Goal: Task Accomplishment & Management: Complete application form

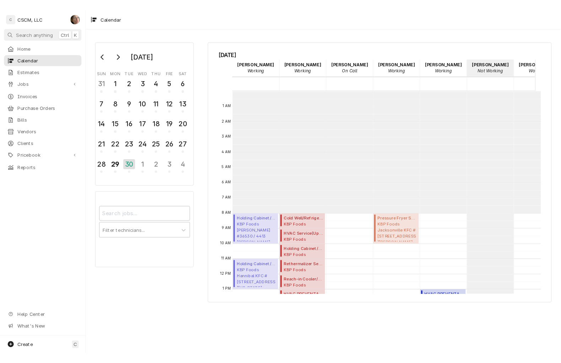
scroll to position [129, 0]
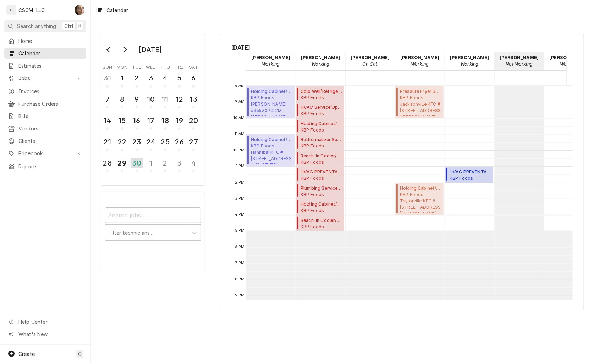
click at [456, 45] on span "Tuesday, Sep 30th" at bounding box center [402, 47] width 341 height 9
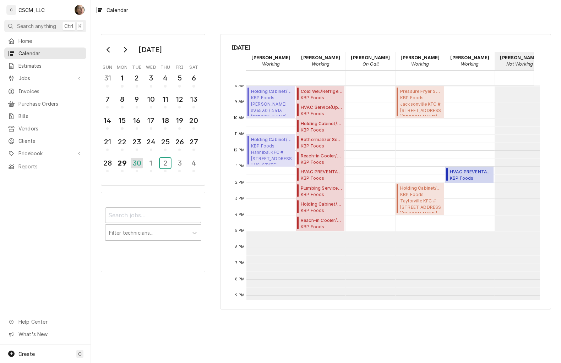
click at [163, 160] on div "2" at bounding box center [165, 163] width 11 height 11
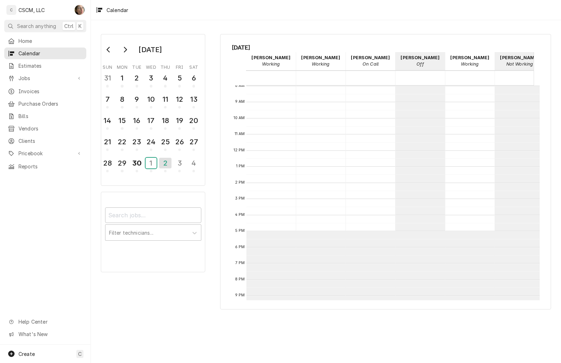
click at [153, 164] on div "1" at bounding box center [150, 163] width 11 height 11
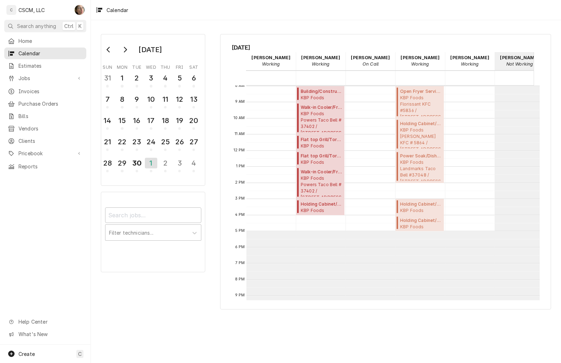
click at [63, 72] on link "Jobs" at bounding box center [45, 78] width 82 height 12
click at [64, 88] on span "Jobs" at bounding box center [50, 90] width 64 height 7
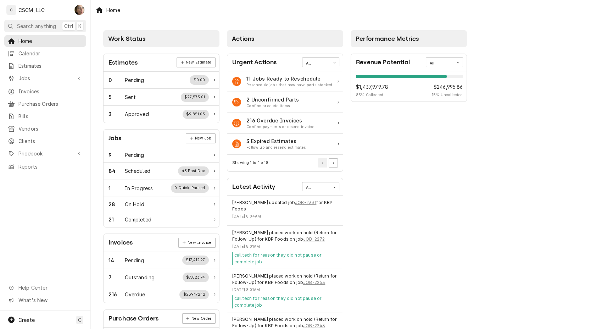
click at [33, 56] on link "Calendar" at bounding box center [45, 54] width 82 height 12
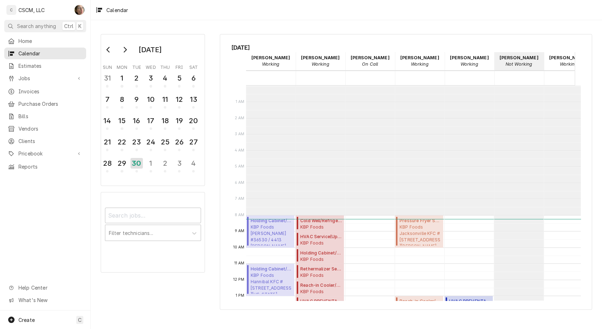
scroll to position [129, 0]
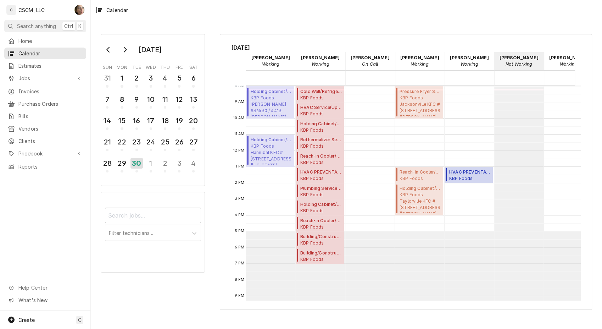
click at [10, 76] on icon "Dynamic Content Wrapper" at bounding box center [11, 79] width 4 height 6
click at [18, 87] on div "Jobs" at bounding box center [45, 90] width 75 height 7
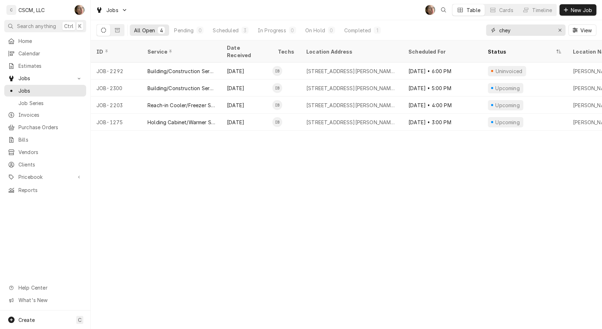
click at [563, 30] on button "Erase input" at bounding box center [559, 29] width 11 height 11
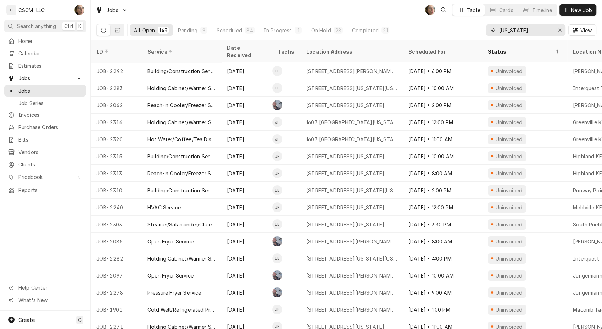
type input "[US_STATE]"
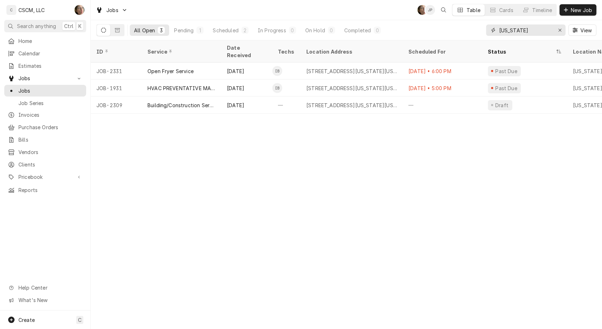
click at [559, 30] on icon "Erase input" at bounding box center [560, 30] width 3 height 3
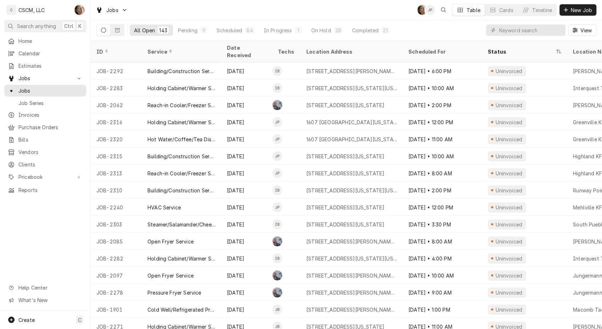
click at [579, 7] on span "New Job" at bounding box center [582, 9] width 24 height 7
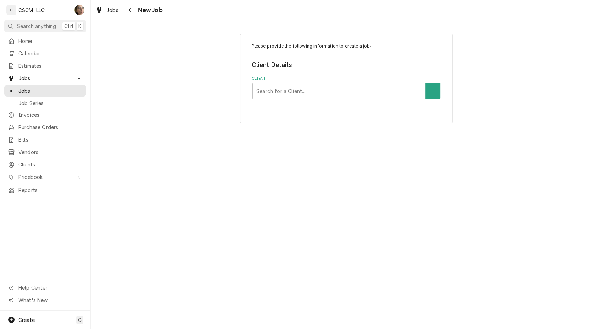
click at [286, 95] on div "Client" at bounding box center [338, 90] width 165 height 13
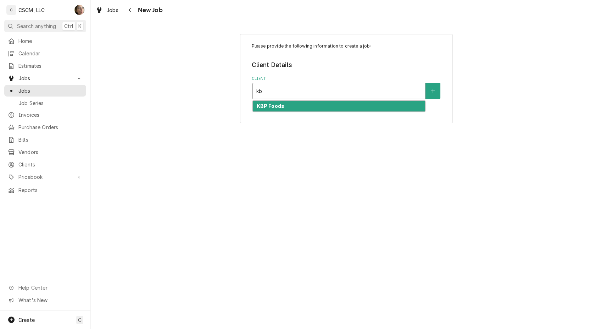
type input "kbp"
click at [278, 101] on div "KBP Foods" at bounding box center [339, 106] width 172 height 11
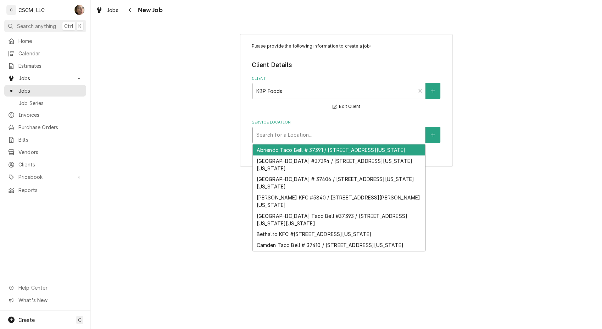
click at [292, 139] on div "Service Location" at bounding box center [338, 134] width 165 height 13
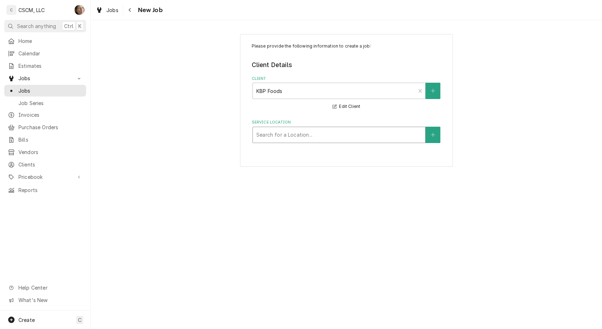
click at [292, 139] on div "Service Location" at bounding box center [338, 134] width 165 height 13
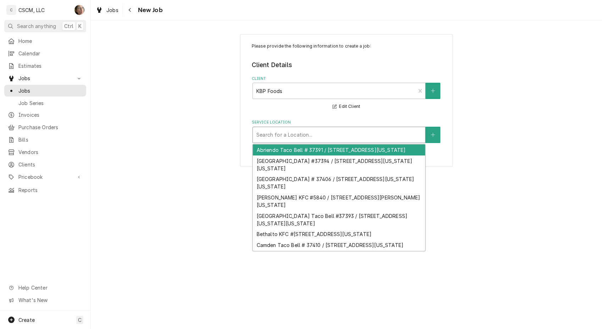
click at [290, 138] on div "Service Location" at bounding box center [338, 134] width 165 height 13
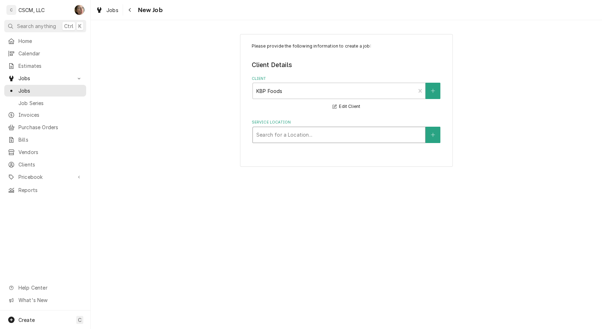
click at [290, 138] on div "Service Location" at bounding box center [338, 134] width 165 height 13
type input "3521"
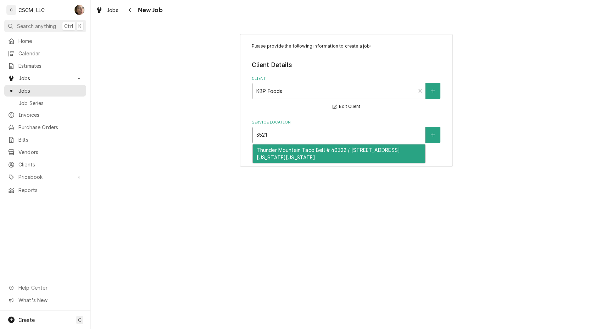
click at [285, 157] on div "Thunder Mountain Taco Bell # 40322 / [STREET_ADDRESS][US_STATE][US_STATE]" at bounding box center [339, 153] width 172 height 18
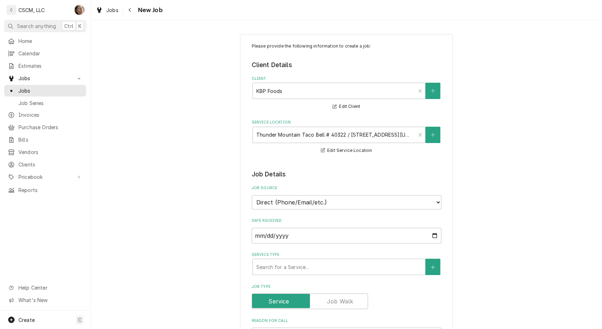
drag, startPoint x: 288, startPoint y: 189, endPoint x: 284, endPoint y: 201, distance: 12.8
click at [288, 189] on label "Job Source" at bounding box center [347, 188] width 190 height 6
click at [288, 195] on select "Direct (Phone/Email/etc.) Other" at bounding box center [347, 202] width 190 height 14
drag, startPoint x: 284, startPoint y: 201, endPoint x: 284, endPoint y: 205, distance: 3.9
click at [284, 201] on select "Direct (Phone/Email/etc.) Other" at bounding box center [347, 202] width 190 height 14
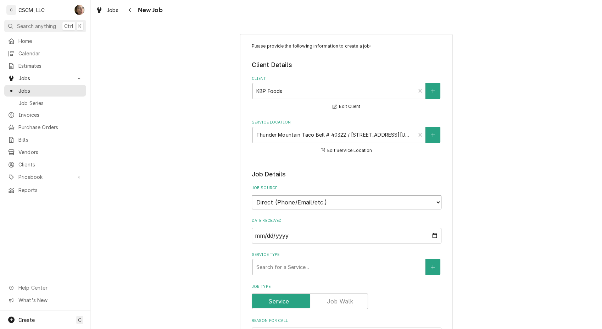
select select "100"
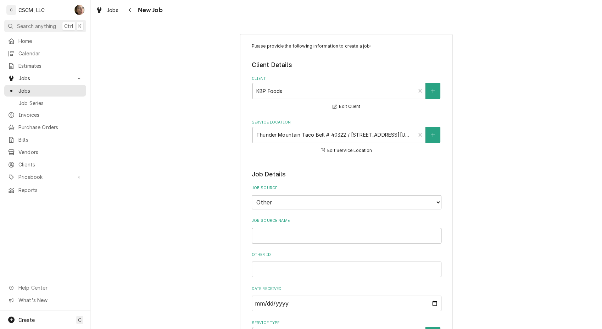
click at [270, 237] on input "Job Source Name" at bounding box center [347, 236] width 190 height 16
type textarea "x"
type input "V"
type textarea "x"
type input "Ve"
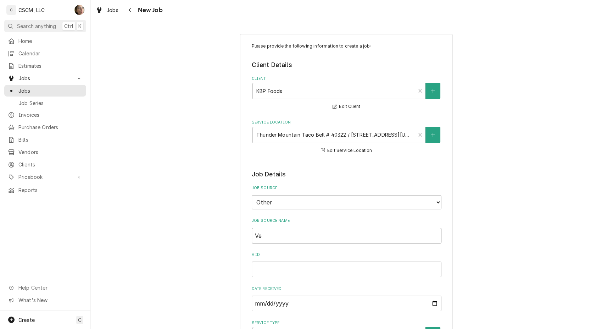
type textarea "x"
type input "Ver"
type textarea "x"
type input "Veri"
type textarea "x"
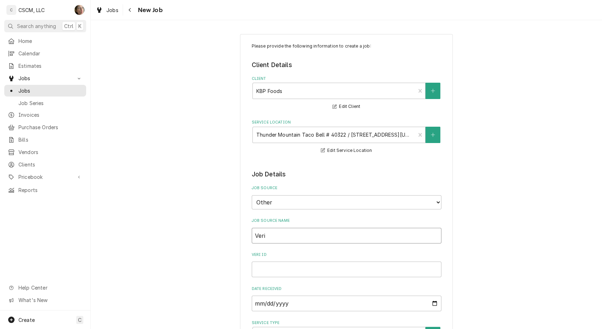
type input "Veris"
type textarea "x"
type input "Verisa"
type textarea "x"
type input "Verisae"
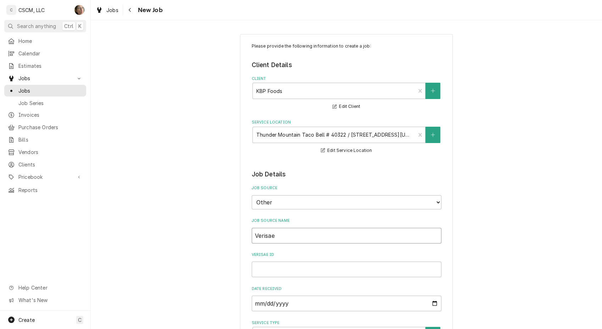
type textarea "x"
type input "Verisae"
click at [287, 265] on input "Verisae ID" at bounding box center [347, 269] width 190 height 16
paste input "72144224"
type textarea "x"
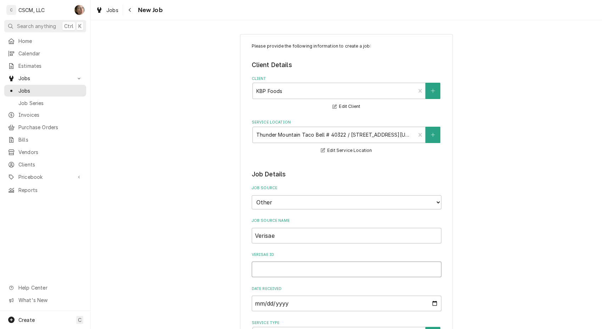
type input "72144224"
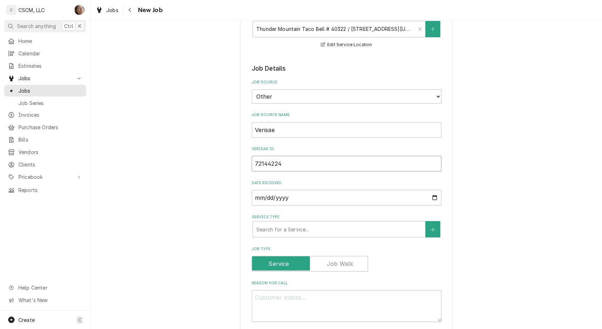
type textarea "x"
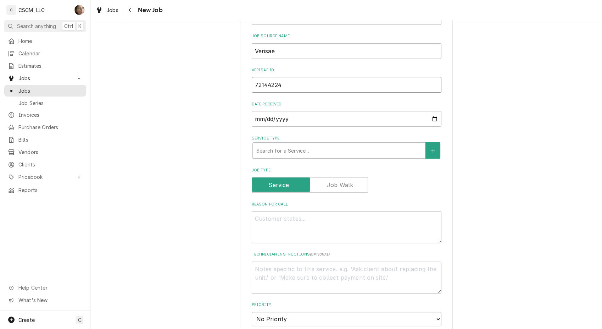
scroll to position [197, 0]
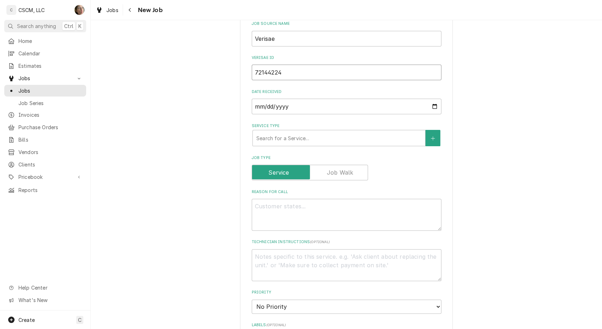
type input "72144224"
click at [277, 206] on textarea "Reason For Call" at bounding box center [347, 215] width 190 height 32
type textarea "x"
type textarea "p"
type textarea "x"
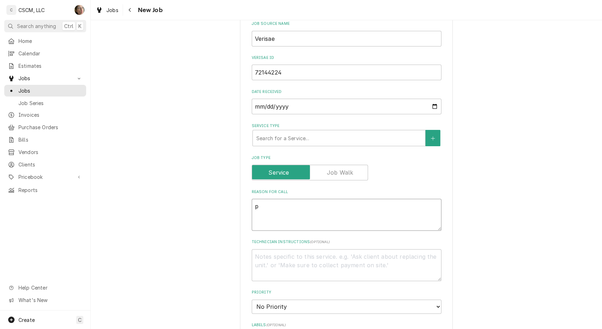
type textarea "po"
type textarea "x"
type textarea "p"
type textarea "x"
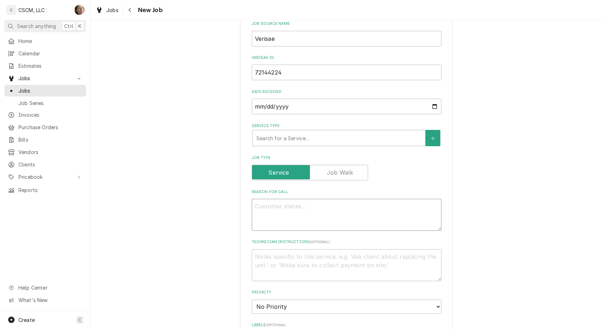
type textarea "P"
type textarea "x"
type textarea "PO"
type textarea "x"
type textarea "PO #"
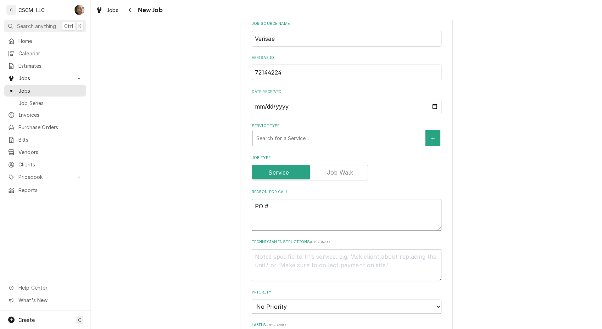
type textarea "x"
type textarea "PO #"
paste textarea "72144224"
type textarea "x"
type textarea "PO # 72144224"
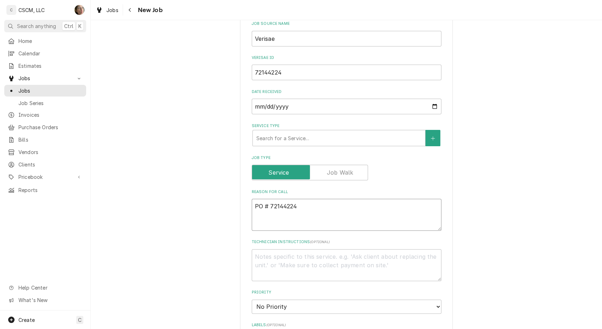
type textarea "x"
type textarea "PO # 72144224"
type textarea "x"
type textarea "NPO # 72144224"
type textarea "x"
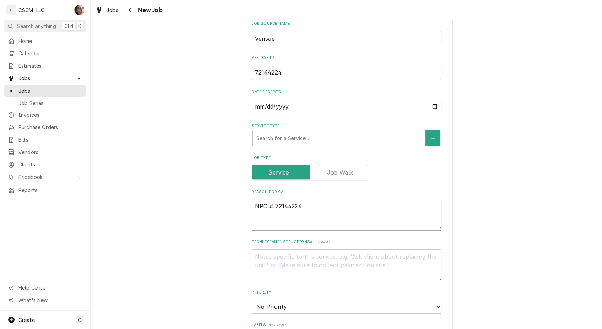
type textarea "NTPO # 72144224"
type textarea "x"
type textarea "NTEPO # 72144224"
type textarea "x"
type textarea "NTE:PO # 72144224"
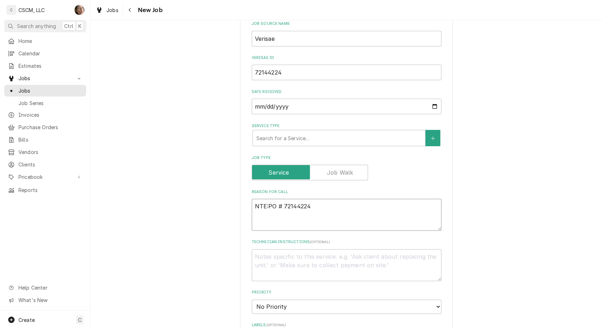
type textarea "x"
type textarea "NTE: PO # 72144224"
type textarea "x"
type textarea "NTE: $PO # 72144224"
type textarea "x"
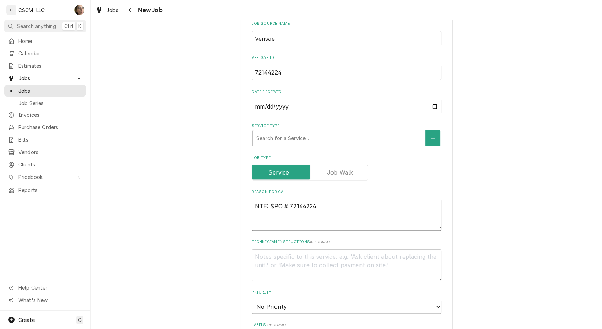
type textarea "NTE: $5PO # 72144224"
type textarea "x"
type textarea "NTE: $50PO # 72144224"
type textarea "x"
type textarea "NTE: $500PO # 72144224"
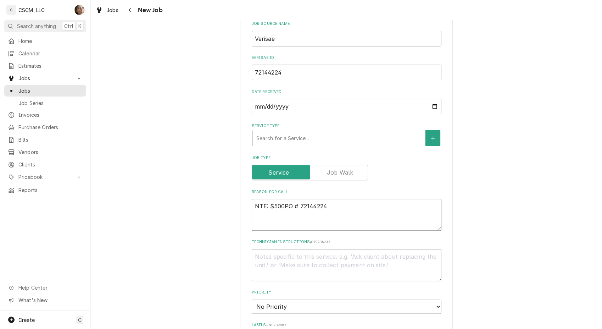
type textarea "x"
type textarea "NTE: $500 PO # 72144224"
type textarea "x"
click at [262, 200] on textarea "NTE: $500 PO # 72144224" at bounding box center [347, 215] width 190 height 32
type textarea "NTE: $500 PO # 72144224"
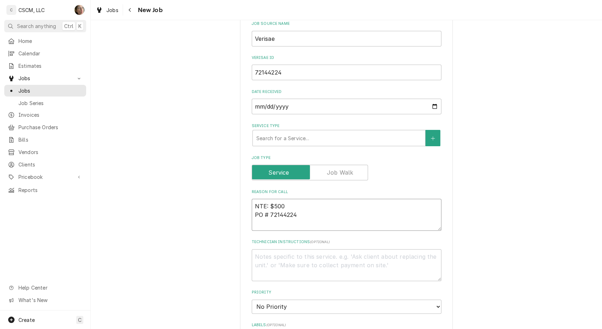
click at [269, 206] on textarea "NTE: $500 PO # 72144224" at bounding box center [347, 215] width 190 height 32
paste textarea "Back of house at 80 degrees today"
type textarea "x"
type textarea "Back of house at 80 degrees today NTE: $500 PO # 72144224"
type textarea "x"
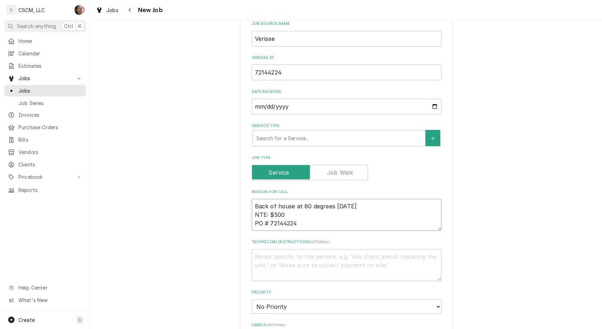
type textarea "Back of house at 80 degrees today NTE: $500 PO # 72144224"
click at [303, 300] on select "No Priority Urgent High Medium Low" at bounding box center [347, 306] width 190 height 14
select select "3"
click at [252, 299] on select "No Priority Urgent High Medium Low" at bounding box center [347, 306] width 190 height 14
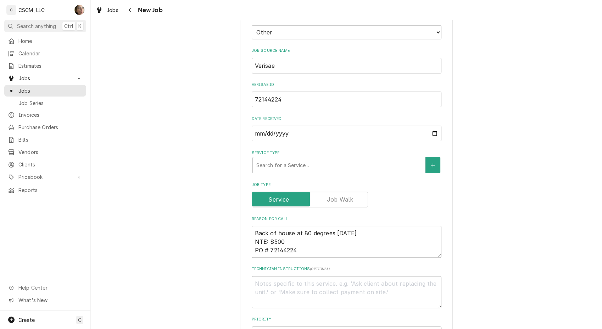
scroll to position [158, 0]
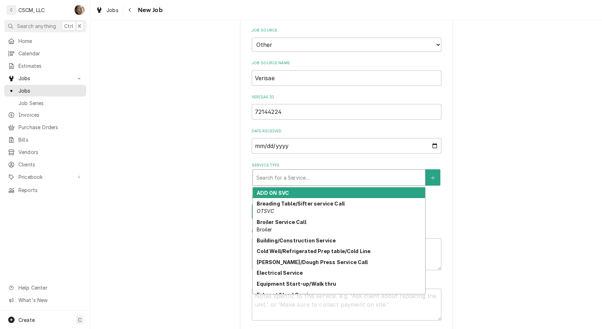
click at [302, 176] on div "Service Type" at bounding box center [338, 177] width 165 height 13
type textarea "x"
type input "H"
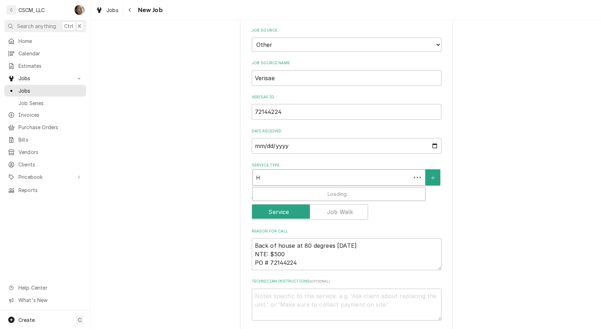
type textarea "x"
type input "HV"
type textarea "x"
type input "HVA"
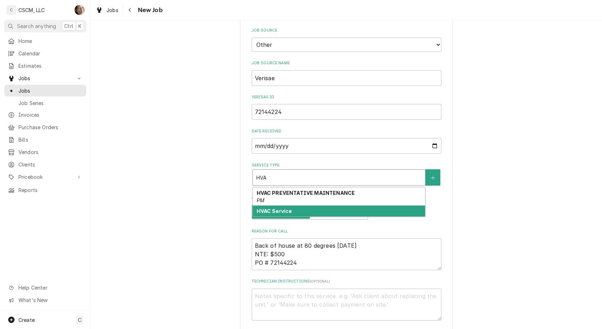
click at [326, 209] on div "HVAC Service" at bounding box center [339, 210] width 172 height 11
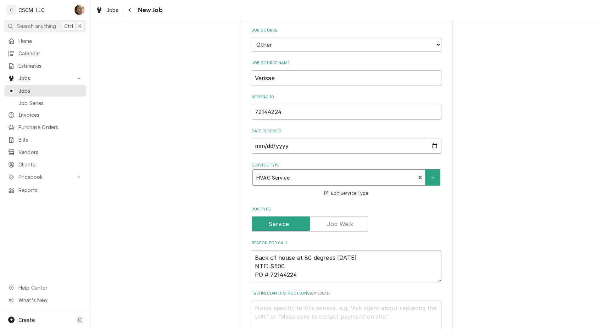
type textarea "x"
click at [379, 256] on textarea "Back of house at 80 degrees today NTE: $500 PO # 72144224" at bounding box center [347, 266] width 190 height 32
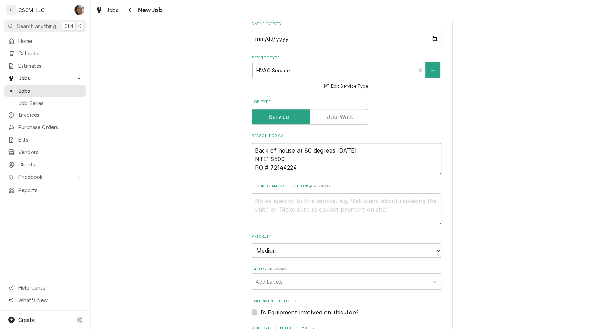
scroll to position [315, 0]
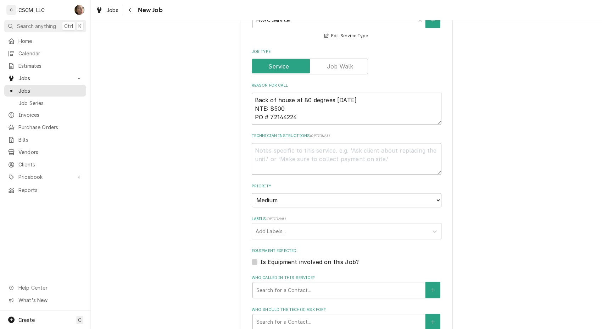
click at [269, 231] on div "Labels" at bounding box center [340, 231] width 169 height 13
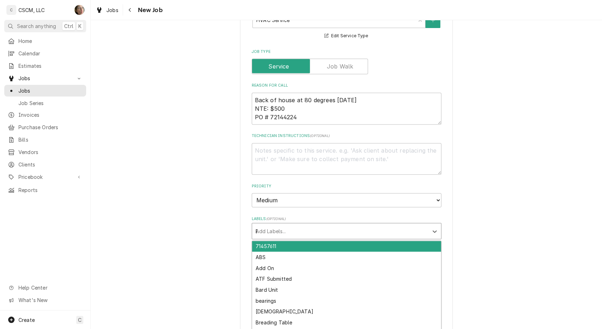
type input "BOH"
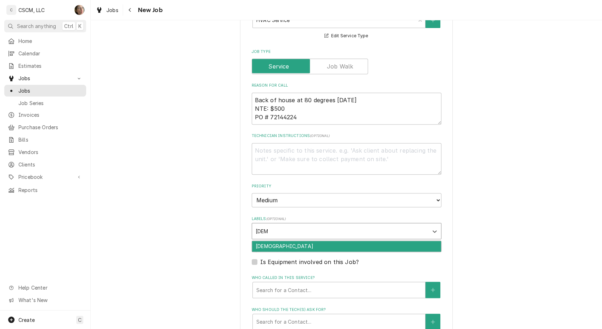
click at [266, 241] on div "BOH" at bounding box center [346, 246] width 189 height 11
type textarea "x"
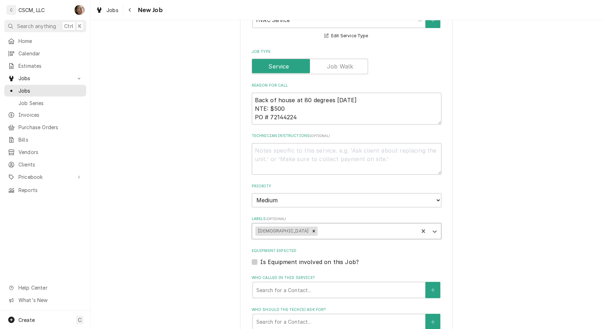
type textarea "x"
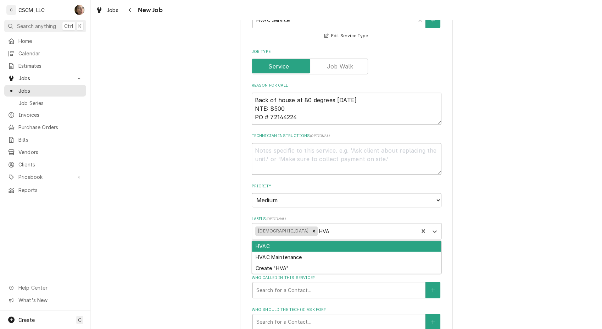
type input "HVAC"
click at [266, 241] on div "HVAC" at bounding box center [346, 246] width 189 height 11
type textarea "x"
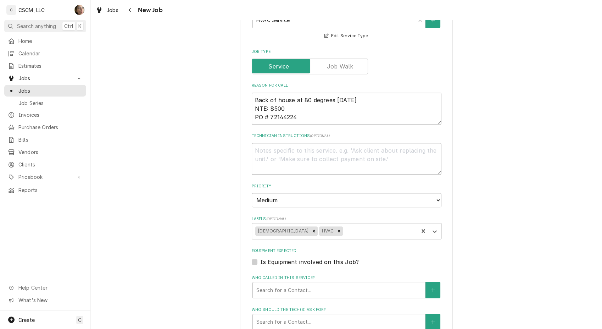
scroll to position [355, 0]
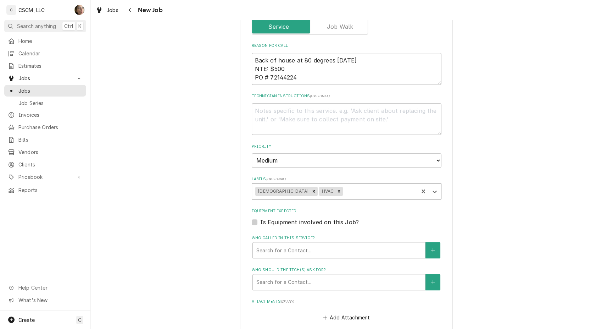
click at [289, 254] on div "Who called in this service?" at bounding box center [338, 250] width 165 height 13
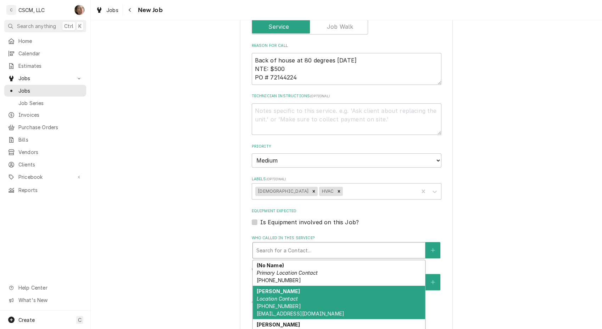
scroll to position [15, 0]
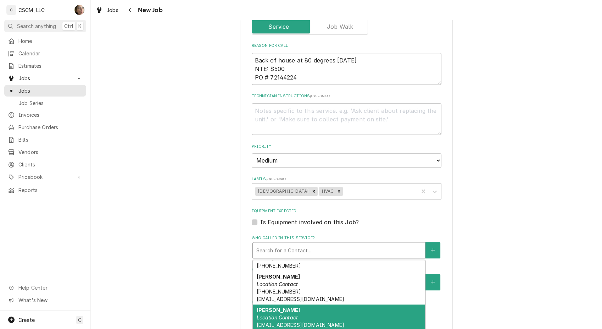
click at [304, 310] on div "Mario Perea Location Contact mperea@kbpbells.com" at bounding box center [339, 317] width 172 height 26
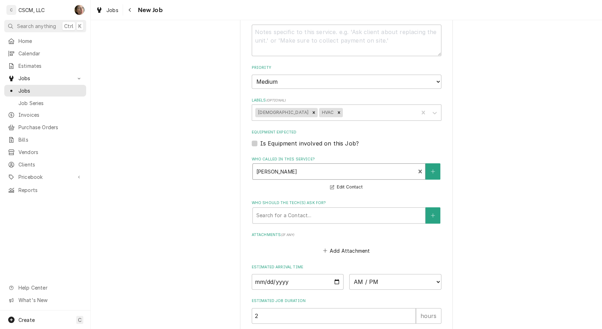
scroll to position [512, 0]
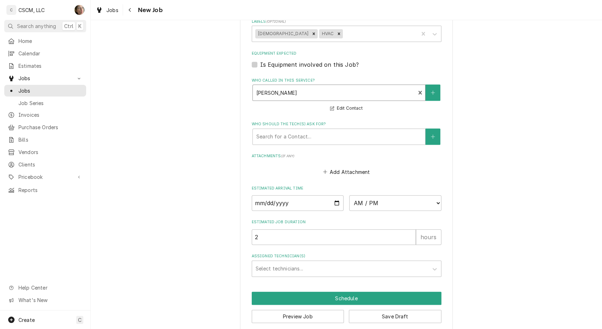
click at [287, 270] on div "Assigned Technician(s)" at bounding box center [340, 268] width 169 height 13
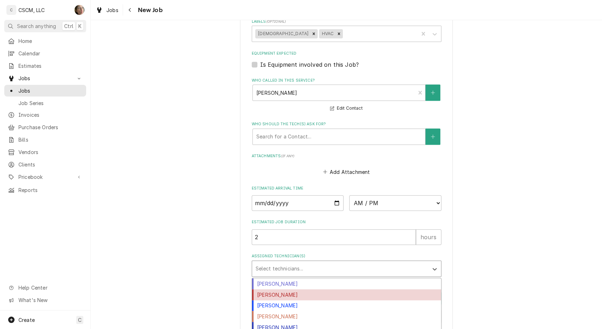
click at [284, 292] on div "Izaia Bain" at bounding box center [346, 294] width 189 height 11
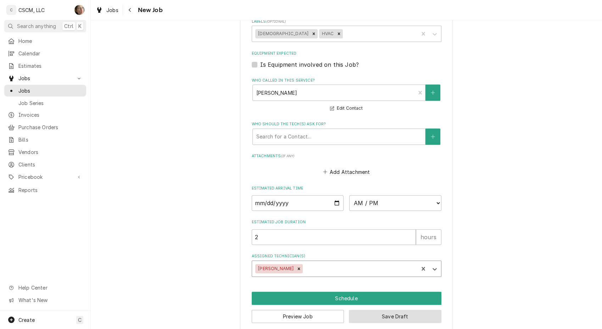
click at [415, 319] on button "Save Draft" at bounding box center [395, 316] width 93 height 13
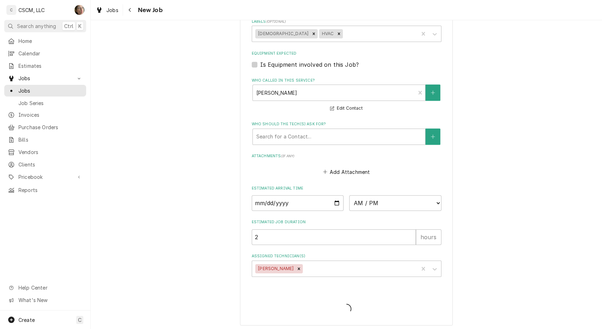
type textarea "x"
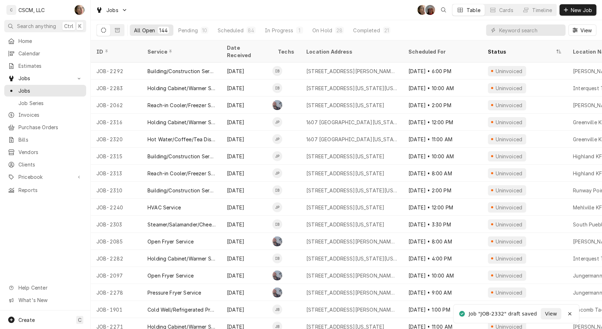
click at [198, 28] on button "Pending 10" at bounding box center [193, 29] width 39 height 11
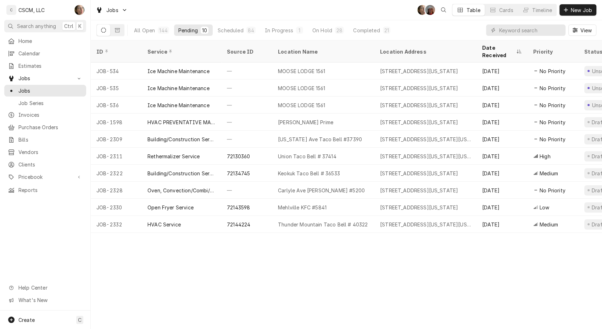
click at [39, 50] on span "Calendar" at bounding box center [50, 53] width 64 height 7
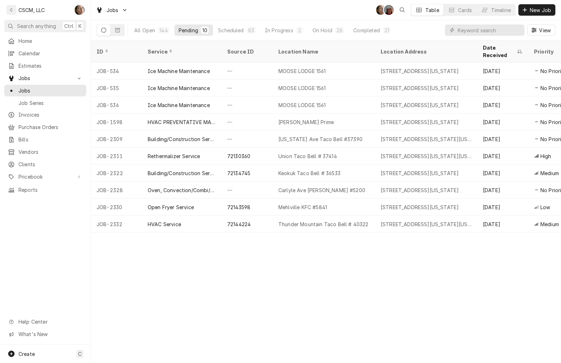
click at [283, 29] on div "In Progress" at bounding box center [279, 30] width 28 height 7
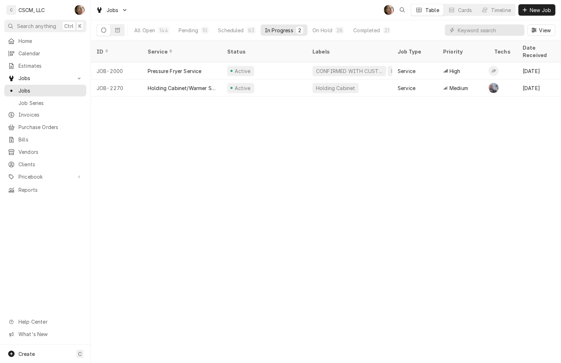
click at [226, 161] on div "ID Service Status Labels Job Type Priority Techs Date Received Client Location …" at bounding box center [326, 201] width 470 height 323
click at [36, 54] on span "Calendar" at bounding box center [50, 53] width 64 height 7
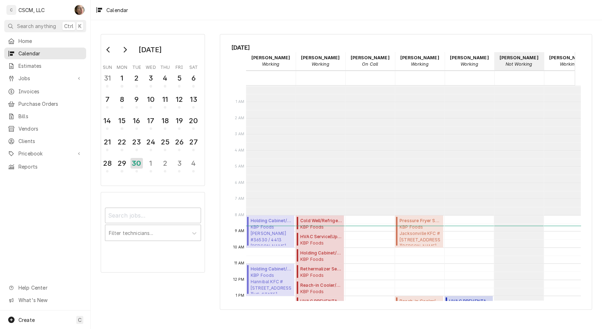
scroll to position [129, 0]
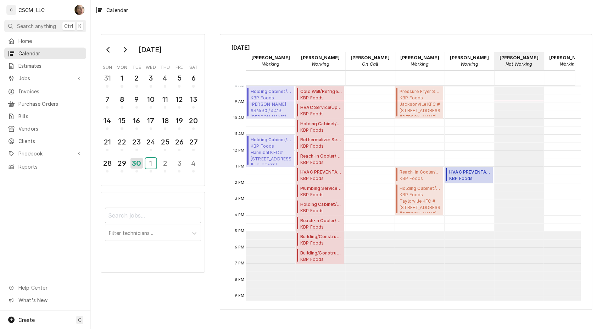
click at [154, 164] on div "1" at bounding box center [150, 163] width 11 height 11
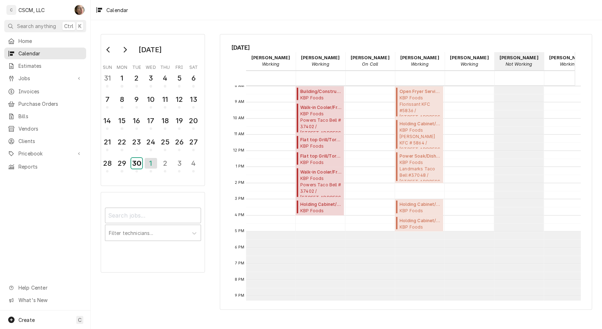
click at [136, 163] on div "30" at bounding box center [136, 163] width 11 height 11
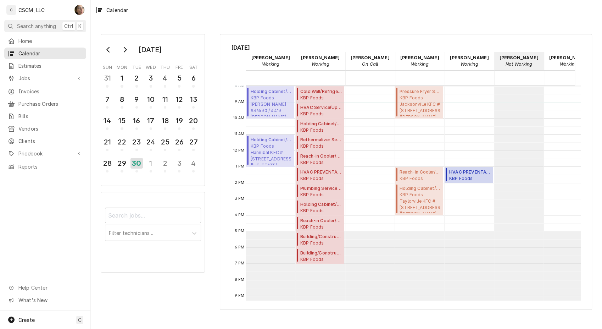
click at [21, 79] on span "Jobs" at bounding box center [45, 77] width 54 height 7
click at [29, 91] on span "Jobs" at bounding box center [50, 90] width 64 height 7
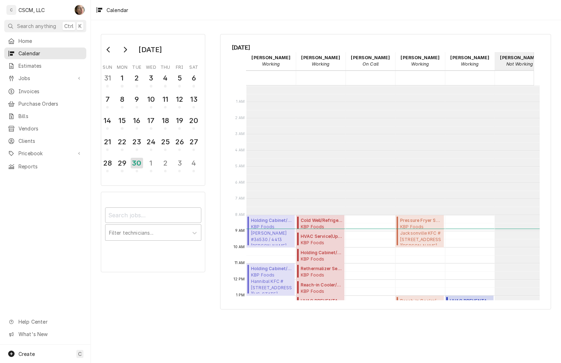
scroll to position [129, 0]
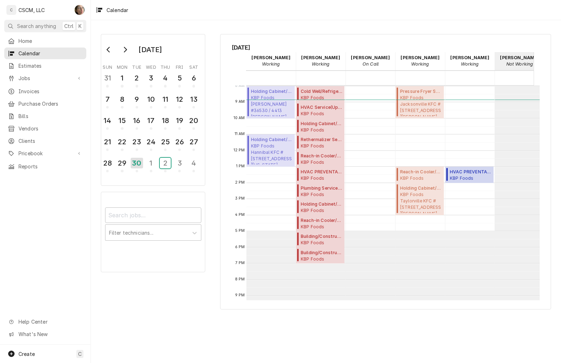
click at [167, 162] on div "2" at bounding box center [165, 163] width 11 height 11
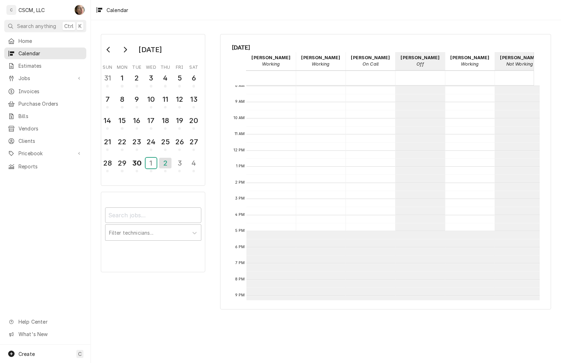
click at [151, 159] on div "1" at bounding box center [150, 163] width 11 height 11
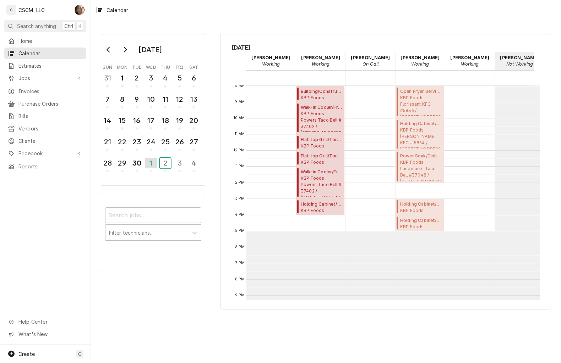
click at [169, 160] on div "2" at bounding box center [165, 163] width 11 height 11
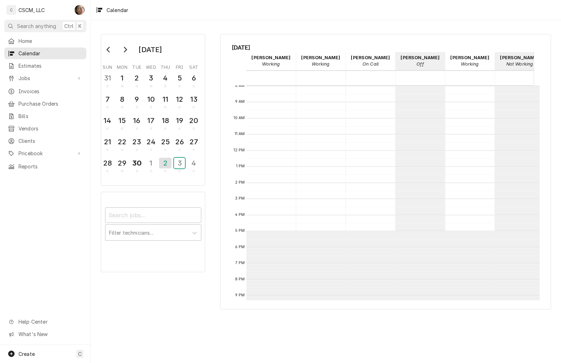
click at [183, 163] on div "3" at bounding box center [179, 163] width 11 height 11
click at [122, 164] on div "29" at bounding box center [121, 163] width 11 height 11
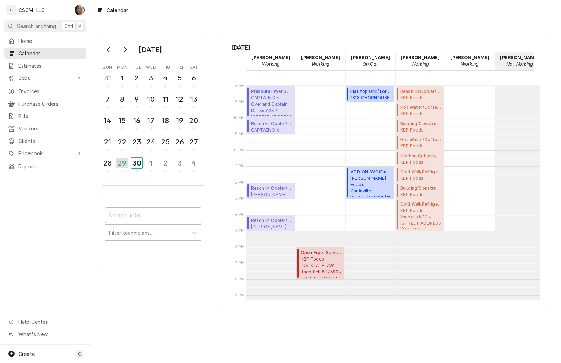
click at [132, 162] on div "30" at bounding box center [136, 163] width 11 height 11
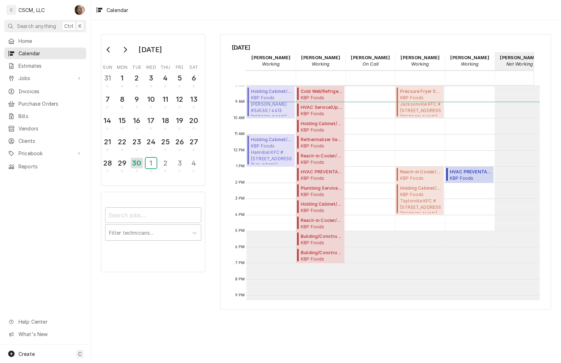
click at [145, 164] on div "1" at bounding box center [150, 163] width 11 height 11
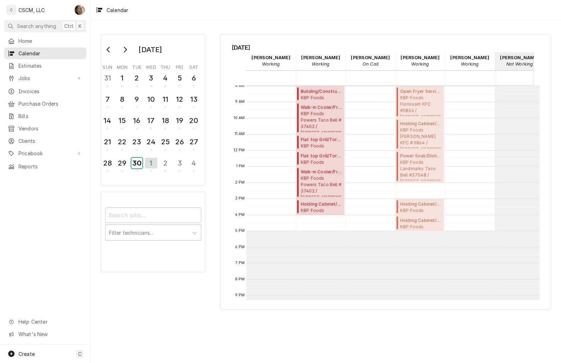
click at [142, 159] on div "30" at bounding box center [136, 163] width 11 height 11
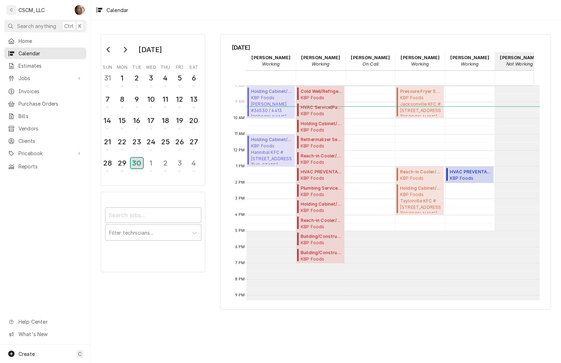
click at [141, 158] on div "30" at bounding box center [137, 163] width 12 height 11
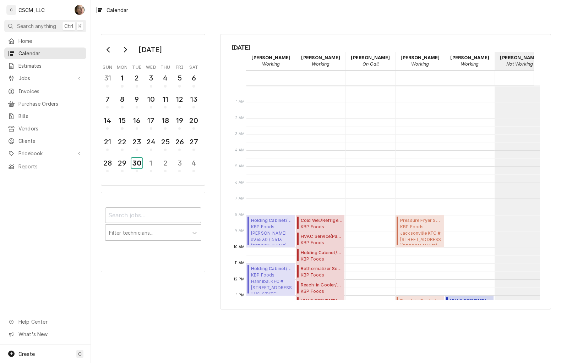
click at [141, 158] on div "30" at bounding box center [136, 163] width 11 height 11
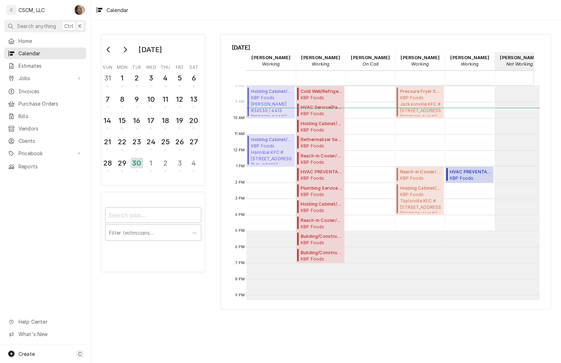
click at [198, 173] on div "September 2025 Sun Mon Tue Wed Thu Fri Sat 31 1 2 3 4 5 6 7 8 9 10 11 12 13 14 …" at bounding box center [153, 110] width 104 height 152
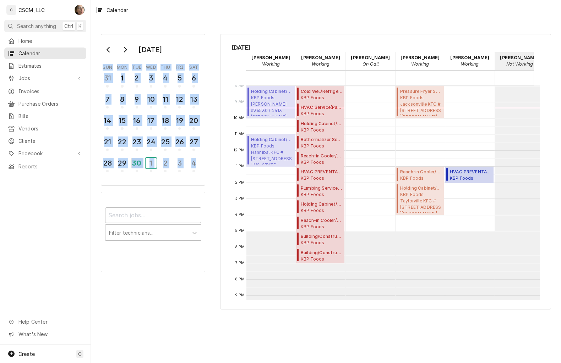
click at [155, 160] on div "1" at bounding box center [150, 163] width 11 height 11
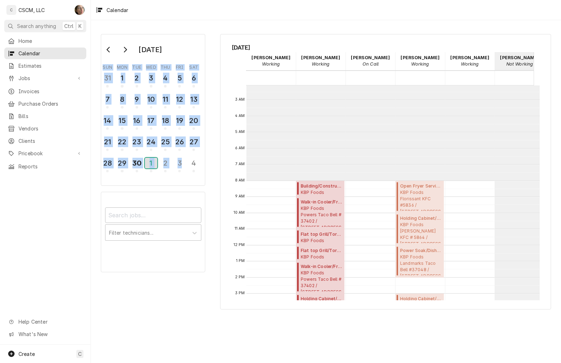
scroll to position [79, 0]
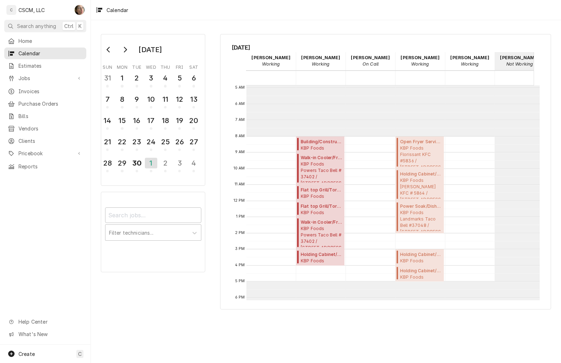
click at [48, 79] on div "Jobs" at bounding box center [45, 78] width 79 height 9
click at [48, 92] on div "Jobs" at bounding box center [45, 90] width 79 height 9
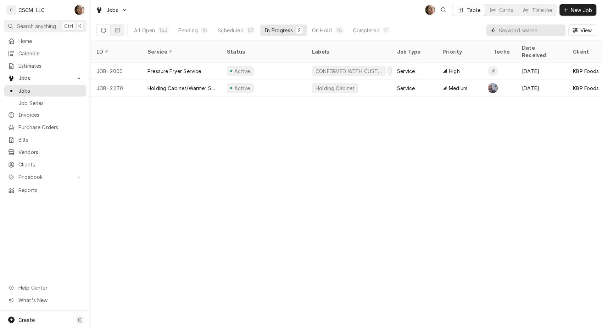
click at [524, 32] on input "Dynamic Content Wrapper" at bounding box center [530, 29] width 63 height 11
click at [158, 32] on div "144" at bounding box center [163, 30] width 11 height 7
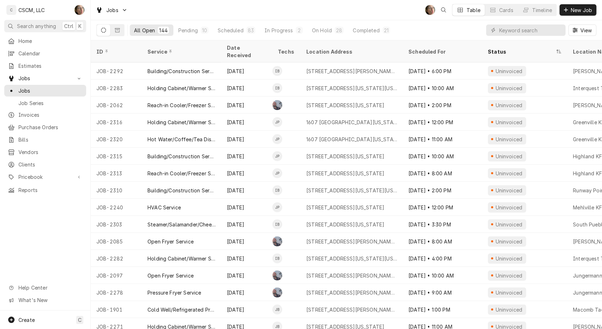
click at [332, 30] on button "On Hold 28" at bounding box center [328, 29] width 40 height 11
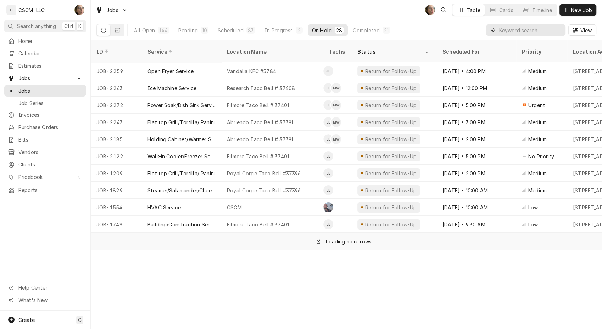
click at [524, 31] on input "Dynamic Content Wrapper" at bounding box center [530, 29] width 63 height 11
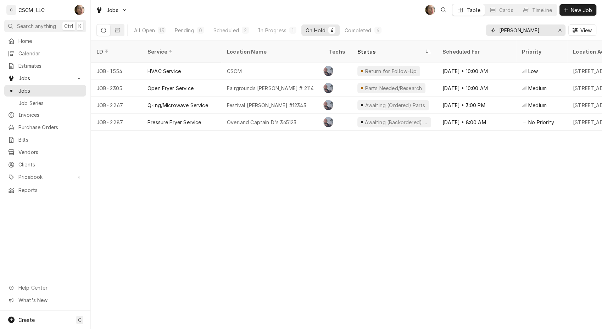
type input "LYNCH"
click at [155, 30] on div "All Open" at bounding box center [144, 30] width 21 height 7
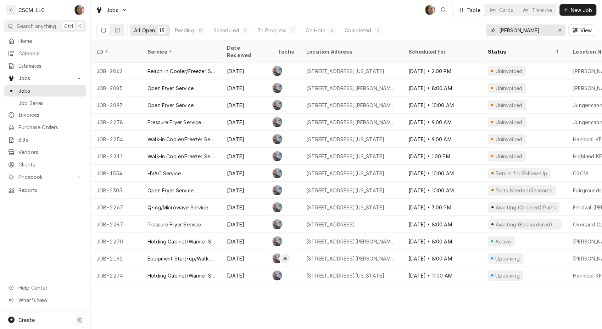
click at [561, 28] on icon "Erase input" at bounding box center [560, 30] width 4 height 5
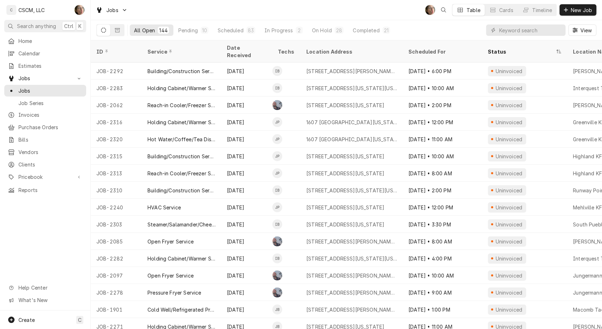
click at [194, 30] on div "Pending" at bounding box center [188, 30] width 20 height 7
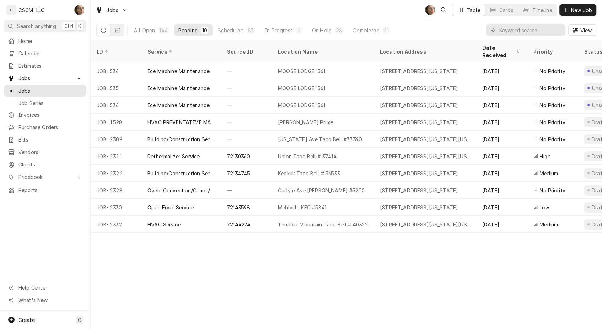
click at [394, 187] on div "906 Carlyle Ave, Belleville, Illinois 62221" at bounding box center [419, 190] width 78 height 7
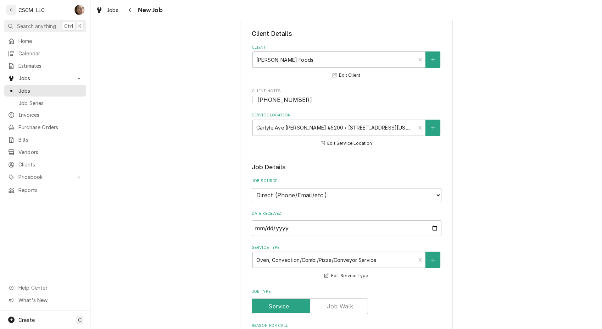
type textarea "x"
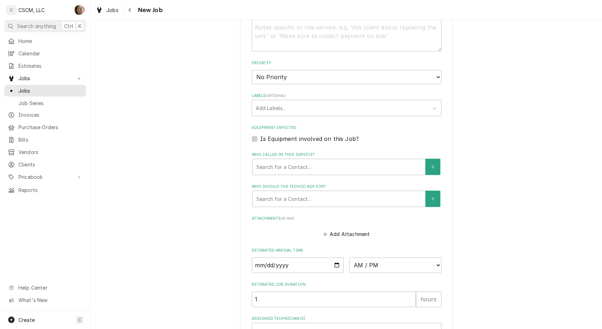
scroll to position [473, 0]
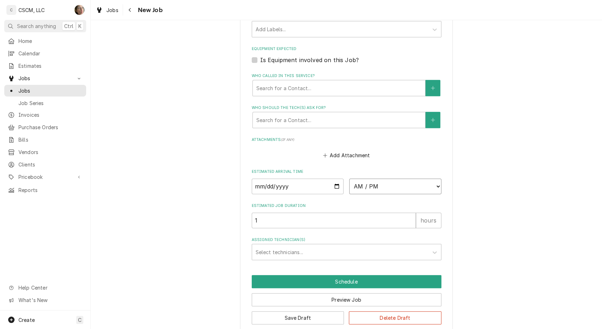
click at [370, 183] on select "AM / PM 6:00 AM 6:15 AM 6:30 AM 6:45 AM 7:00 AM 7:15 AM 7:30 AM 7:45 AM 8:00 AM…" at bounding box center [395, 186] width 92 height 16
select select "08:00:00"
click at [349, 178] on select "AM / PM 6:00 AM 6:15 AM 6:30 AM 6:45 AM 7:00 AM 7:15 AM 7:30 AM 7:45 AM 8:00 AM…" at bounding box center [395, 186] width 92 height 16
type textarea "x"
click at [335, 186] on input "Date" at bounding box center [298, 186] width 92 height 16
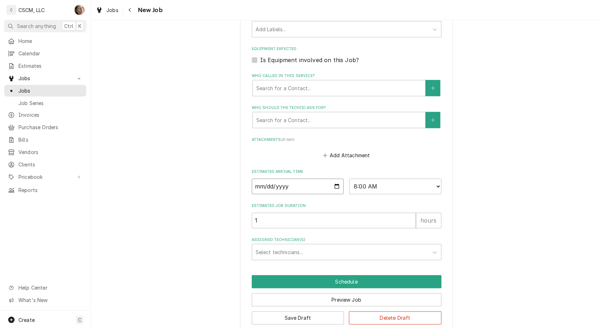
type input "[DATE]"
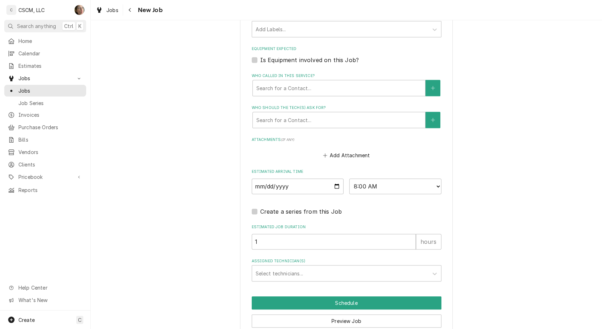
click at [308, 276] on div "Assigned Technician(s)" at bounding box center [340, 273] width 169 height 13
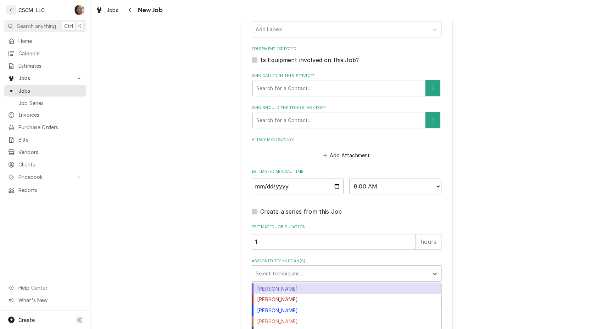
click at [296, 283] on div "[PERSON_NAME]" at bounding box center [346, 288] width 189 height 11
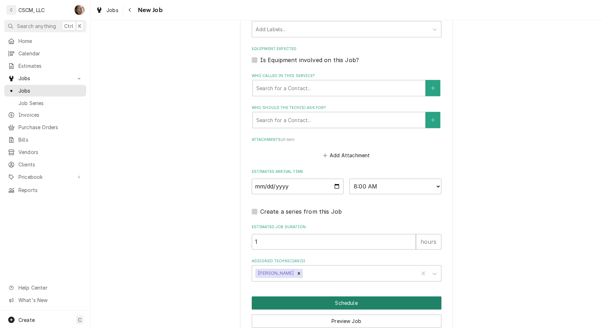
click at [305, 300] on button "Schedule" at bounding box center [347, 302] width 190 height 13
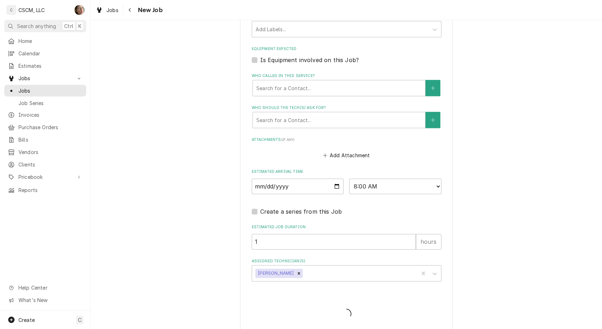
type textarea "x"
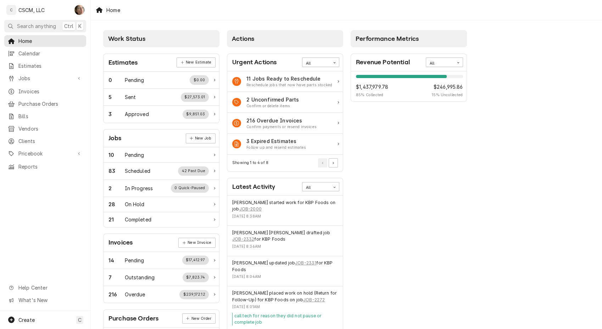
click at [30, 74] on span "Jobs" at bounding box center [45, 77] width 54 height 7
click at [35, 89] on span "Jobs" at bounding box center [50, 90] width 64 height 7
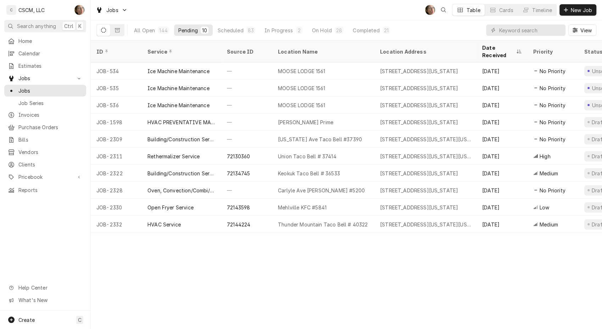
click at [338, 199] on div "Mehlville KFC #5841" at bounding box center [323, 207] width 102 height 17
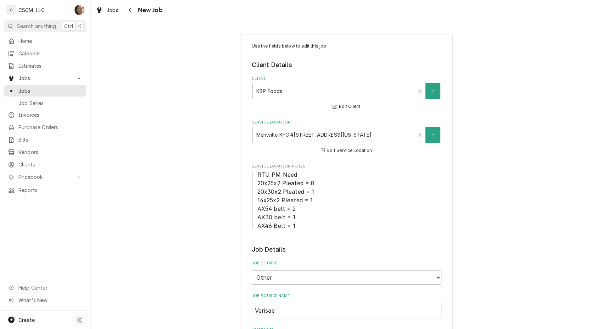
type textarea "x"
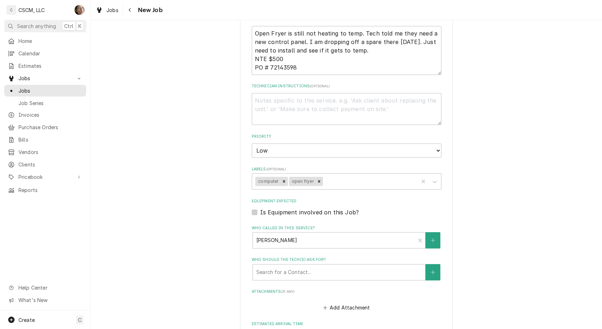
scroll to position [460, 0]
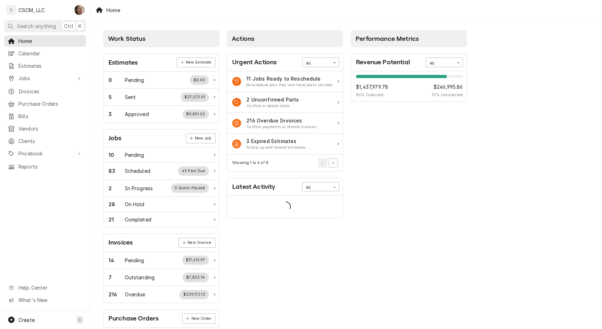
click at [56, 78] on span "Jobs" at bounding box center [45, 77] width 54 height 7
click at [56, 90] on span "Jobs" at bounding box center [50, 90] width 64 height 7
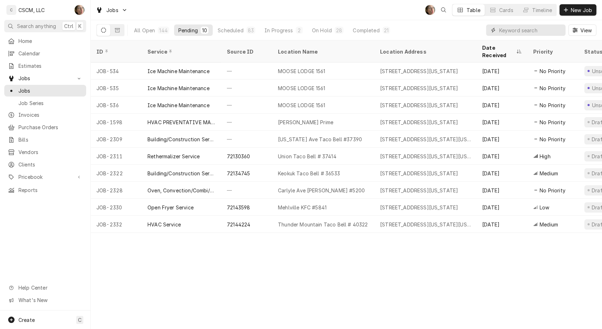
click at [515, 33] on input "Dynamic Content Wrapper" at bounding box center [530, 29] width 63 height 11
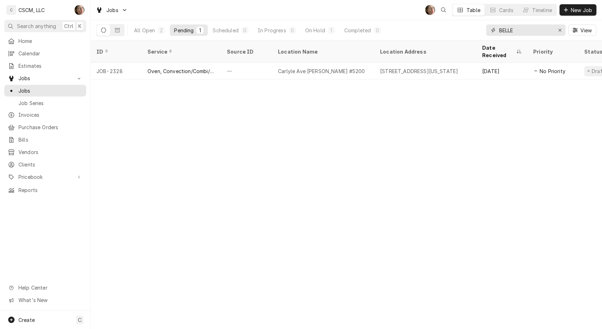
type input "BELLE"
click at [143, 29] on div "All Open" at bounding box center [144, 30] width 21 height 7
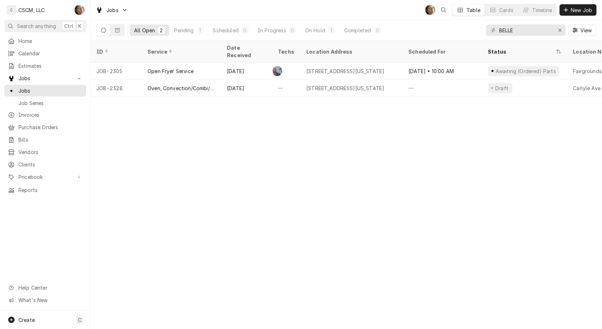
click at [193, 67] on div "Open Fryer Service" at bounding box center [171, 70] width 46 height 7
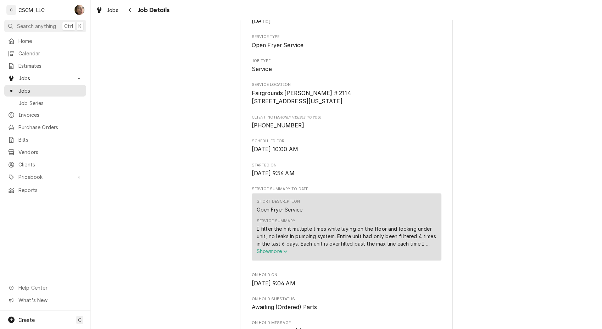
scroll to position [118, 0]
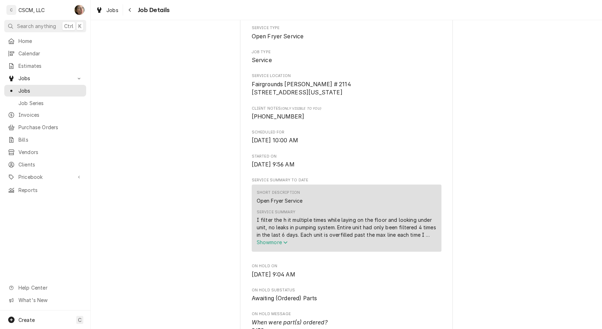
click at [276, 245] on span "Show more" at bounding box center [272, 242] width 31 height 6
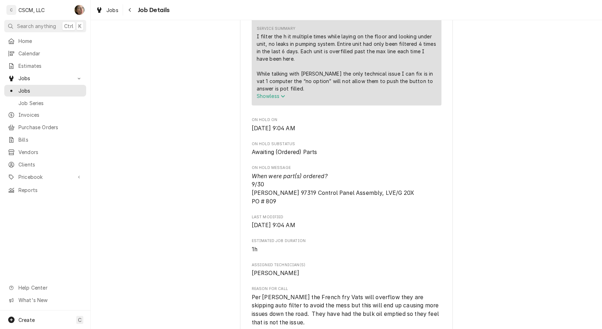
scroll to position [315, 0]
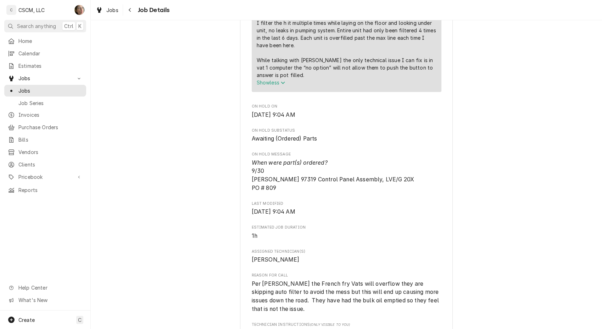
click at [38, 126] on span "Purchase Orders" at bounding box center [50, 126] width 64 height 7
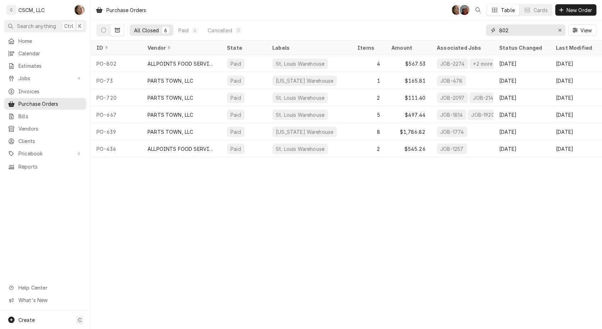
click at [536, 26] on input "802" at bounding box center [525, 29] width 53 height 11
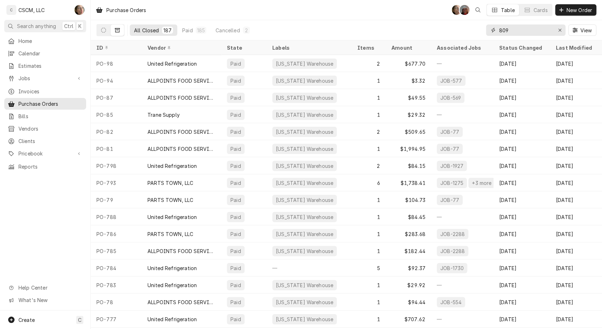
type input "809"
click at [106, 31] on button "Dynamic Content Wrapper" at bounding box center [103, 29] width 13 height 11
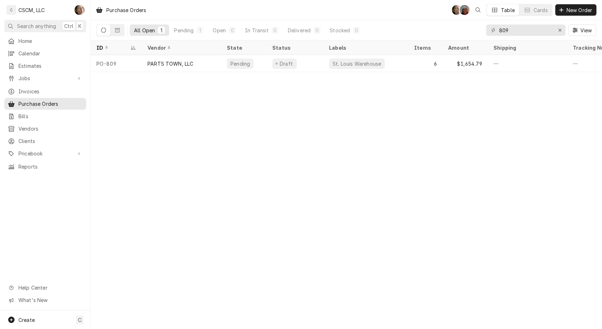
click at [158, 68] on div "PARTS TOWN, LLC" at bounding box center [181, 63] width 79 height 17
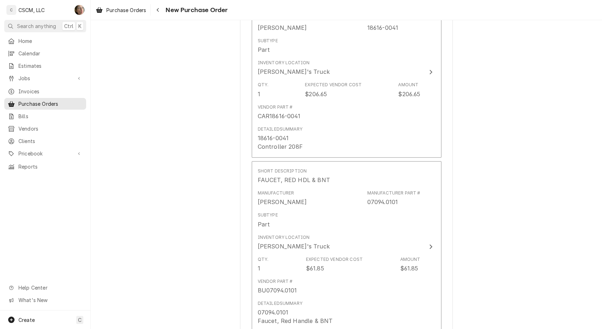
scroll to position [355, 0]
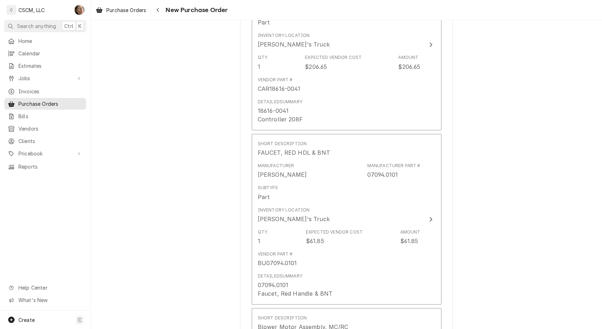
click at [159, 11] on icon "Navigate back" at bounding box center [158, 10] width 2 height 4
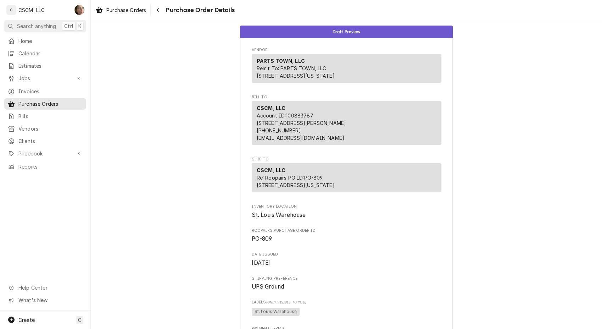
click at [160, 9] on div "Navigate back" at bounding box center [157, 9] width 7 height 7
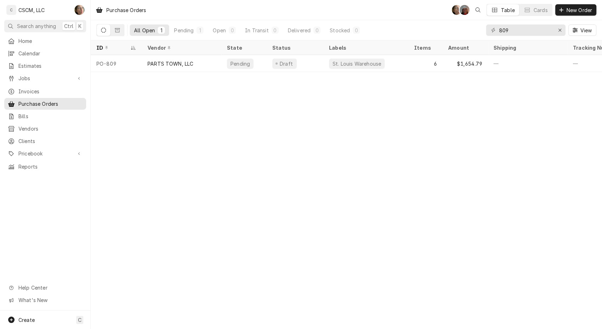
click at [40, 88] on span "Invoices" at bounding box center [50, 91] width 64 height 7
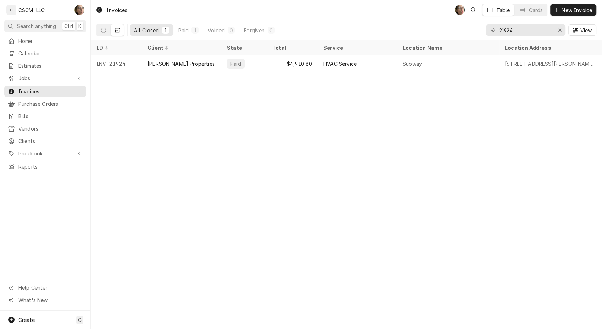
click at [47, 50] on span "Calendar" at bounding box center [50, 53] width 64 height 7
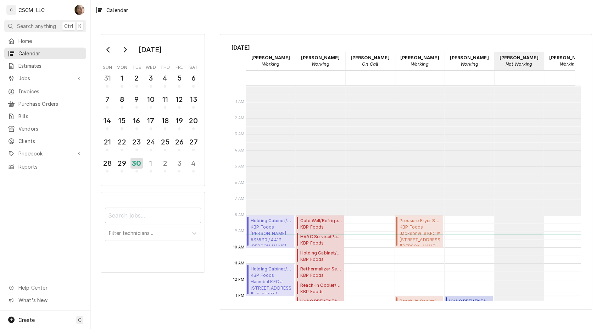
scroll to position [129, 0]
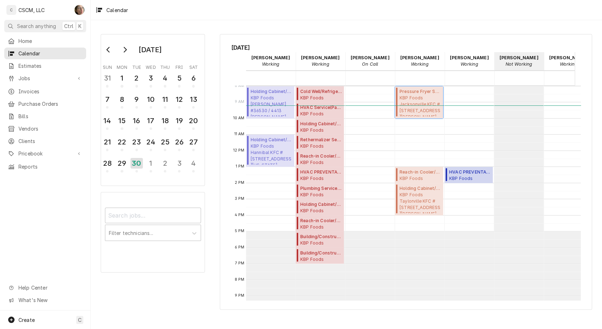
click at [411, 105] on span "KBP Foods Jacksonville KFC [STREET_ADDRESS][PERSON_NAME][US_STATE]" at bounding box center [421, 106] width 42 height 22
click at [150, 160] on div "1" at bounding box center [150, 163] width 11 height 11
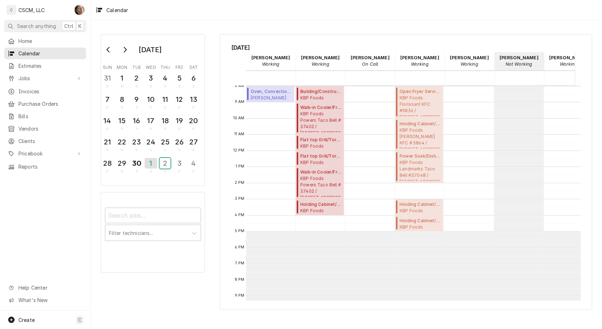
click at [162, 166] on div "2" at bounding box center [165, 163] width 11 height 11
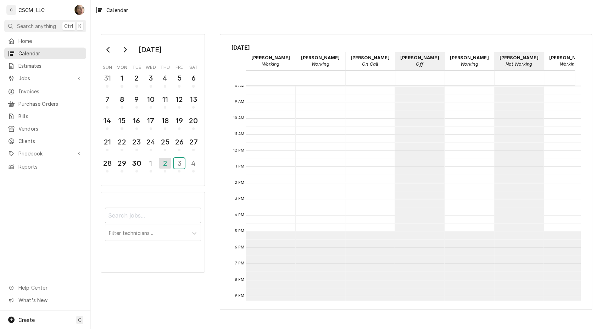
click at [177, 162] on div "3" at bounding box center [179, 163] width 11 height 11
click at [132, 158] on div "30" at bounding box center [136, 163] width 11 height 11
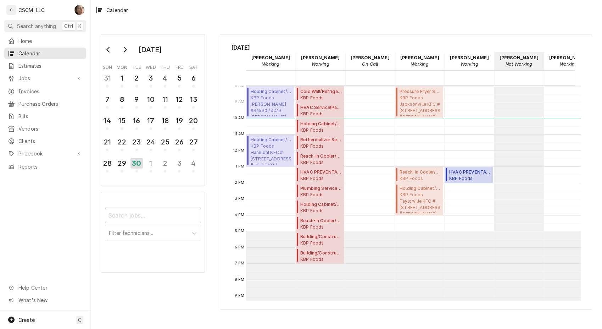
click at [44, 75] on span "Jobs" at bounding box center [45, 77] width 54 height 7
click at [42, 97] on link "Job Series" at bounding box center [45, 103] width 82 height 12
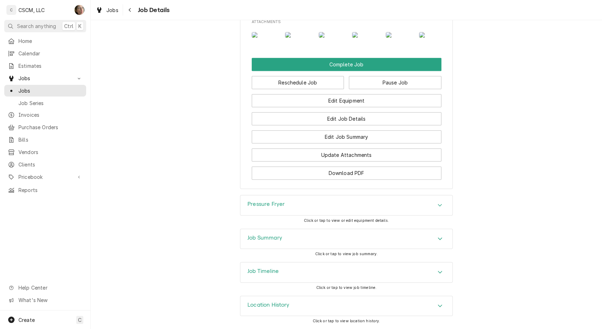
scroll to position [912, 0]
click at [315, 238] on div "Job Summary" at bounding box center [347, 239] width 212 height 20
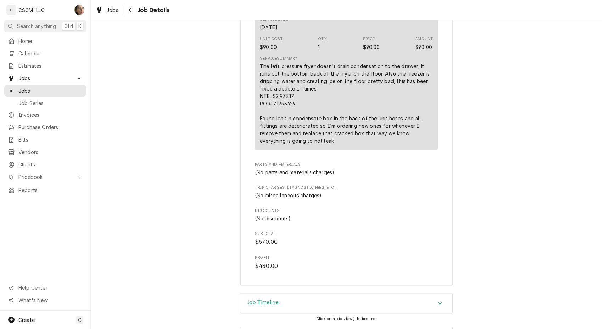
scroll to position [1421, 0]
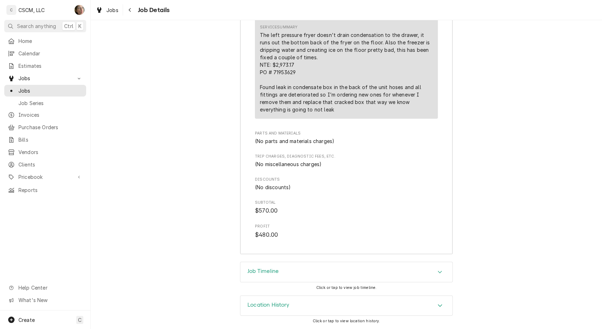
click at [303, 274] on div "Job Timeline" at bounding box center [347, 272] width 212 height 20
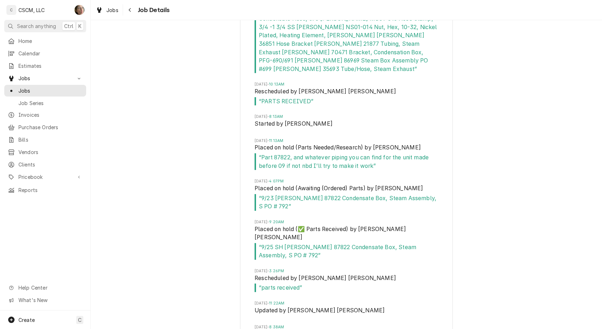
scroll to position [2314, 0]
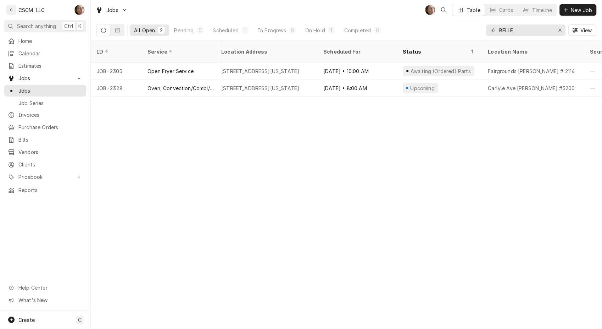
scroll to position [0, 102]
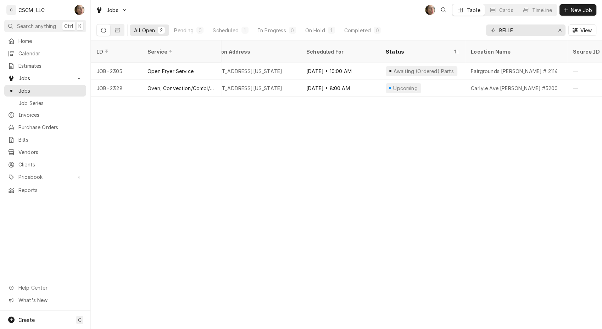
drag, startPoint x: 338, startPoint y: 94, endPoint x: 239, endPoint y: 98, distance: 98.7
click at [239, 98] on div "ID Service Date Received Techs Location Address Scheduled For Status Location N…" at bounding box center [347, 184] width 512 height 288
click at [239, 83] on div "[STREET_ADDRESS][US_STATE]" at bounding box center [250, 87] width 102 height 17
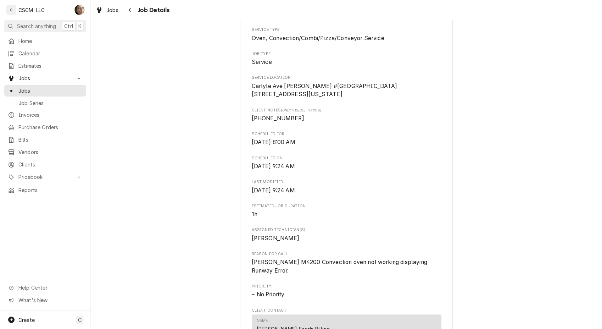
scroll to position [236, 0]
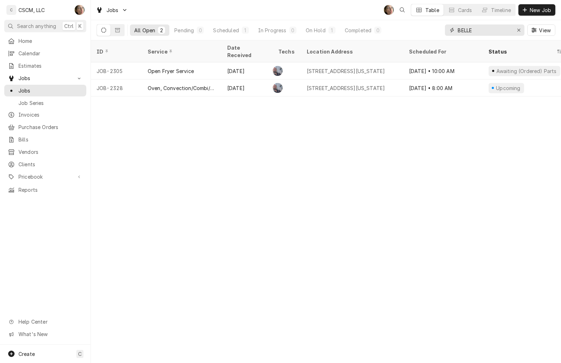
drag, startPoint x: 488, startPoint y: 29, endPoint x: 129, endPoint y: 34, distance: 359.0
click at [129, 34] on div "All Open 2 Pending 0 Scheduled 1 In Progress 0 On Hold 1 Completed 0 BELLE View" at bounding box center [325, 30] width 458 height 20
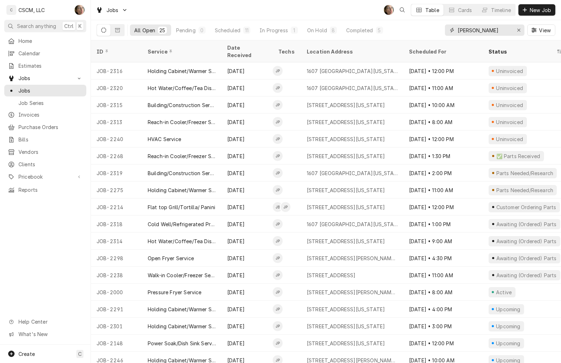
type input "[PERSON_NAME]"
click at [320, 31] on div "On Hold" at bounding box center [317, 30] width 20 height 7
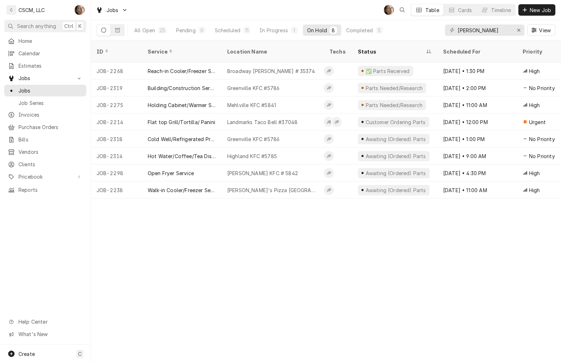
click at [281, 81] on div "Greenville KFC #5786" at bounding box center [272, 87] width 102 height 17
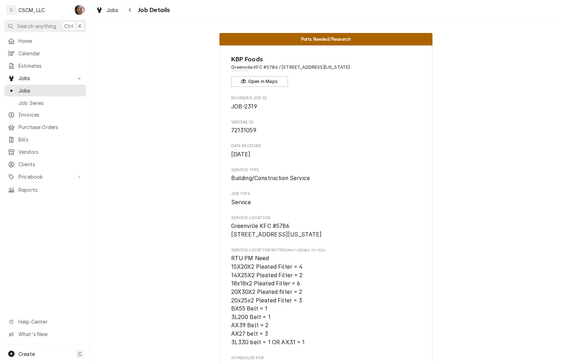
click at [48, 54] on span "Calendar" at bounding box center [50, 53] width 64 height 7
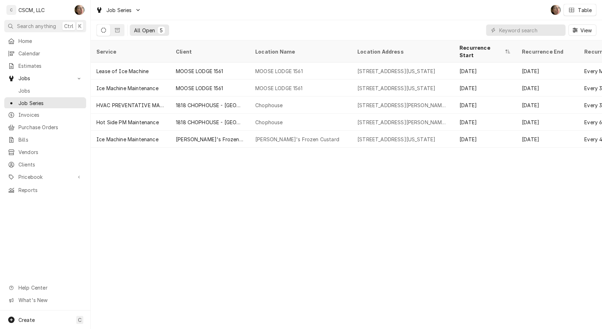
click at [37, 113] on span "Invoices" at bounding box center [50, 114] width 64 height 7
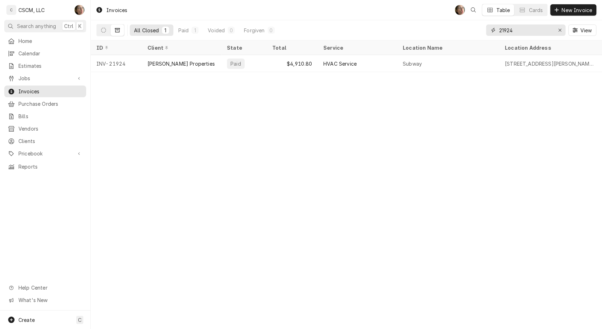
click at [559, 33] on div "Erase input" at bounding box center [560, 30] width 7 height 7
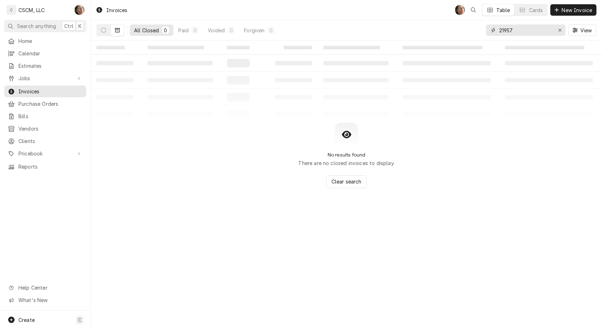
type input "21957"
click at [107, 31] on button "Dynamic Content Wrapper" at bounding box center [103, 29] width 13 height 11
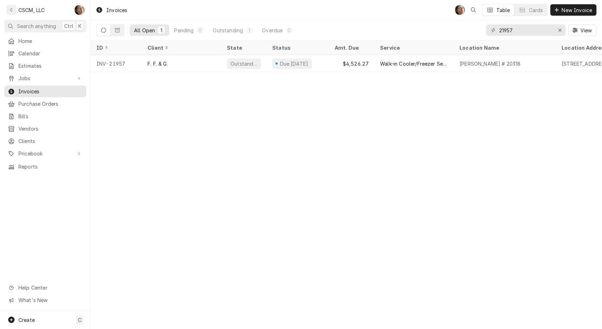
click at [260, 67] on div "Outstanding" at bounding box center [243, 63] width 45 height 17
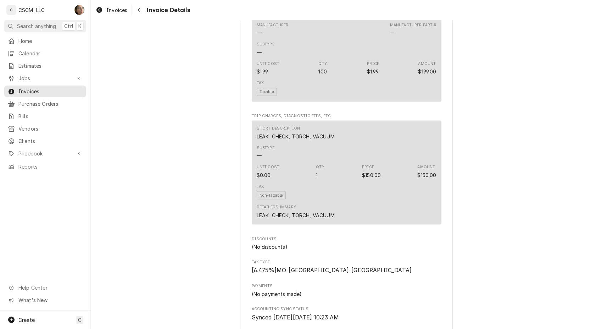
scroll to position [1443, 0]
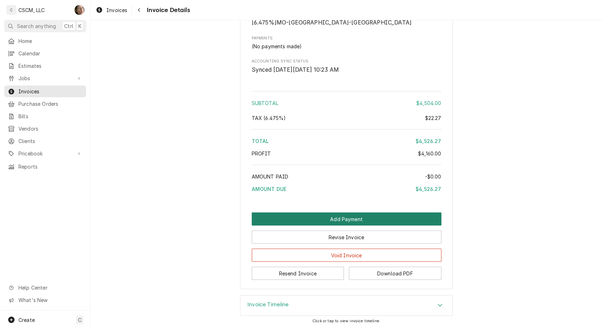
click at [284, 216] on button "Add Payment" at bounding box center [347, 218] width 190 height 13
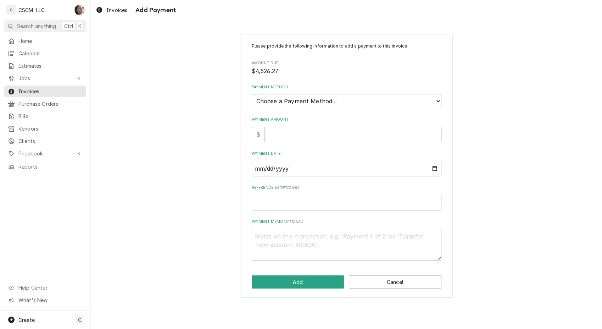
click at [282, 129] on input "Payment Amount" at bounding box center [353, 135] width 177 height 16
type textarea "x"
type input "4"
type textarea "x"
type input "45"
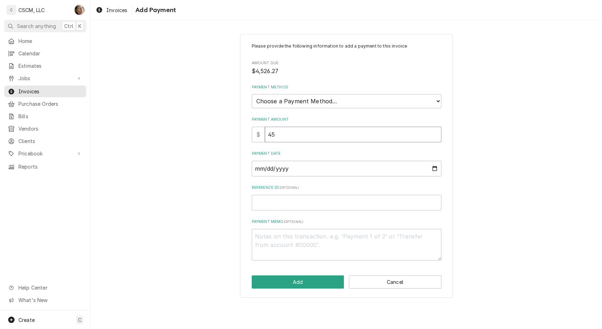
type textarea "x"
type input "452"
type textarea "x"
type input "4526"
type textarea "x"
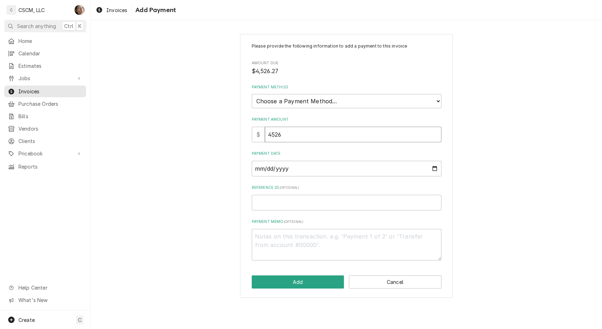
type input "4526.2"
type textarea "x"
type input "4526.27"
click at [337, 169] on input "Payment Date" at bounding box center [347, 169] width 190 height 16
click at [440, 167] on input "Payment Date" at bounding box center [347, 169] width 190 height 16
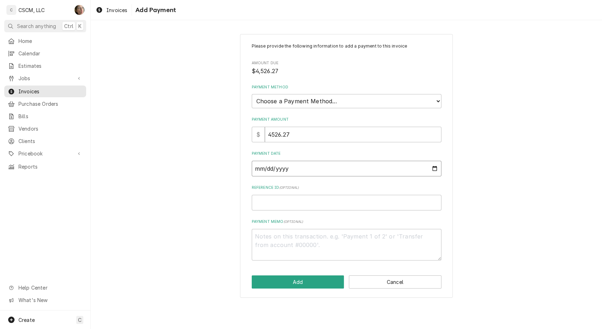
click at [432, 169] on input "Payment Date" at bounding box center [347, 169] width 190 height 16
type textarea "x"
type input "[DATE]"
click at [292, 199] on input "Reference ID ( optional )" at bounding box center [347, 203] width 190 height 16
click at [297, 102] on select "Choose a Payment Method... Cash Check Credit/Debit Card ACH/eCheck Other" at bounding box center [347, 101] width 190 height 14
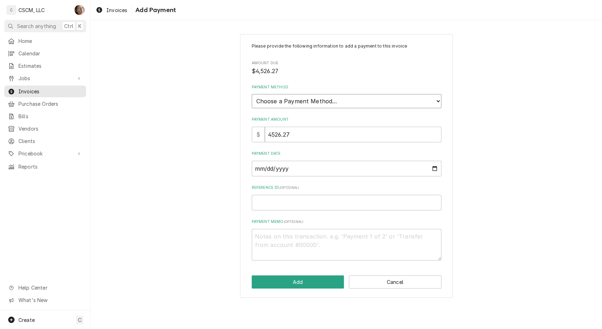
select select "2"
click at [252, 94] on select "Choose a Payment Method... Cash Check Credit/Debit Card ACH/eCheck Other" at bounding box center [347, 101] width 190 height 14
click at [267, 200] on input "Reference ID ( optional )" at bounding box center [347, 203] width 190 height 16
type textarea "x"
type input "2"
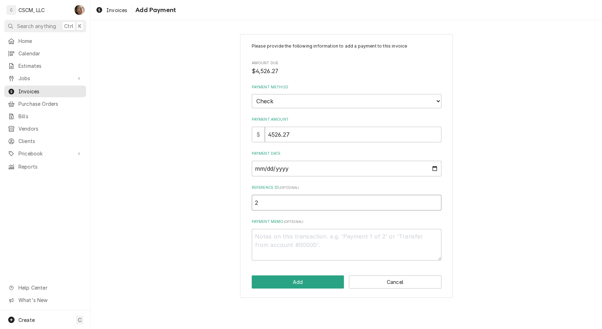
type textarea "x"
type input "24"
type textarea "x"
type input "249"
type textarea "x"
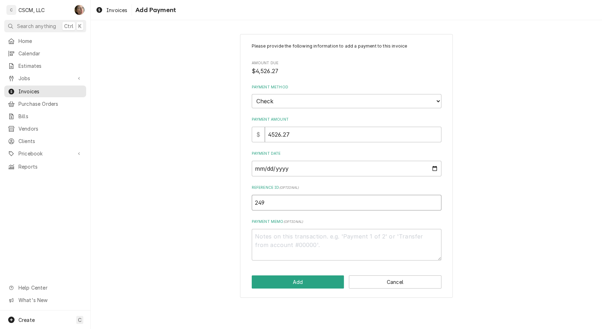
type input "2498"
type textarea "x"
type input "24986"
click at [224, 204] on div "Please provide the following information to add a payment to this invoice Amoun…" at bounding box center [347, 166] width 512 height 276
click at [299, 285] on button "Add" at bounding box center [298, 281] width 93 height 13
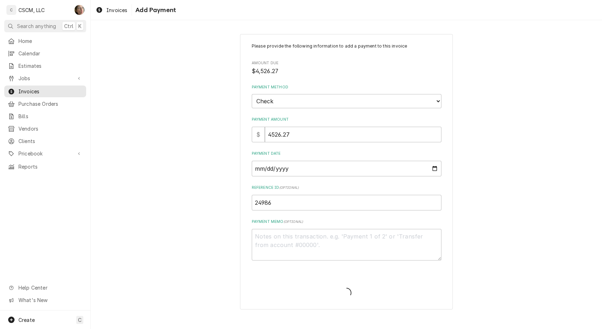
type textarea "x"
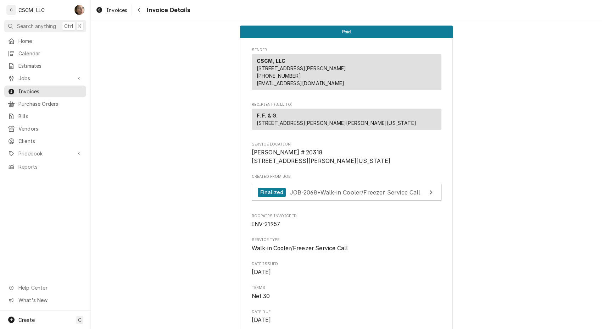
click at [140, 15] on button "Navigate back" at bounding box center [138, 9] width 11 height 11
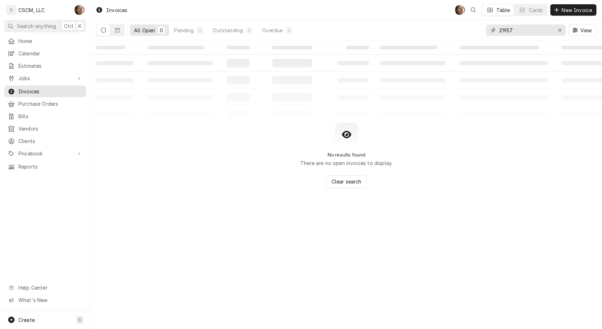
click at [529, 27] on input "21957" at bounding box center [525, 29] width 53 height 11
type input "7"
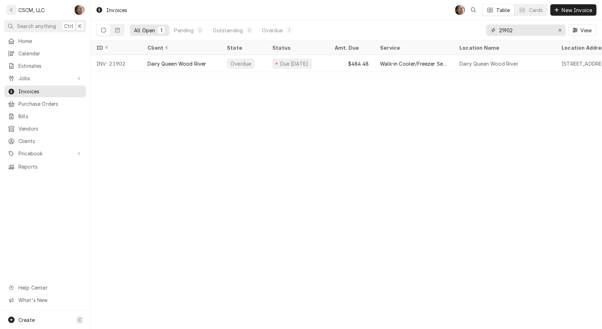
type input "21902"
click at [330, 67] on div "$484.48" at bounding box center [351, 63] width 45 height 17
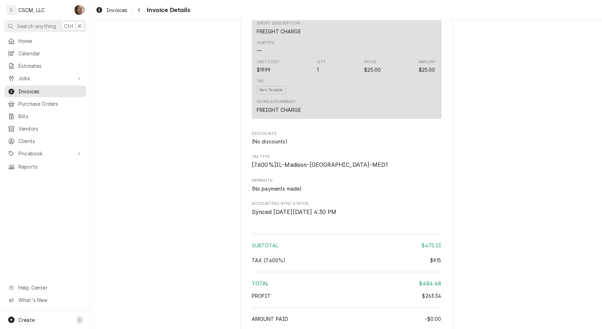
scroll to position [906, 0]
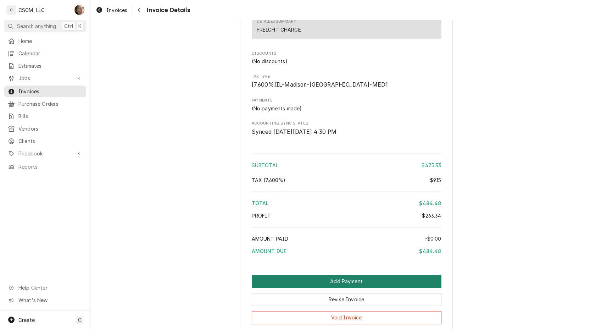
click at [346, 288] on button "Add Payment" at bounding box center [347, 281] width 190 height 13
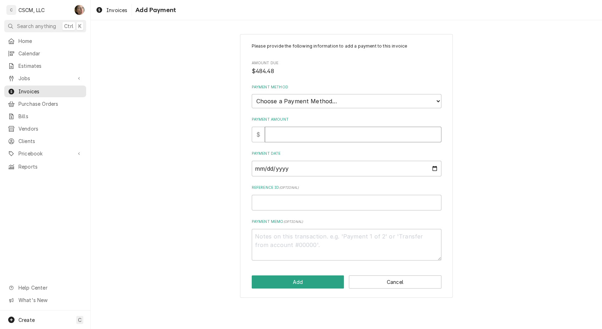
click at [309, 136] on input "Payment Amount" at bounding box center [353, 135] width 177 height 16
type textarea "x"
type input "4"
type textarea "x"
type input "48"
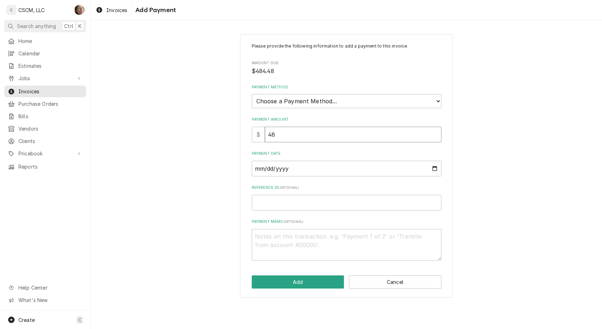
type textarea "x"
type input "484"
type textarea "x"
type input "484.4"
type textarea "x"
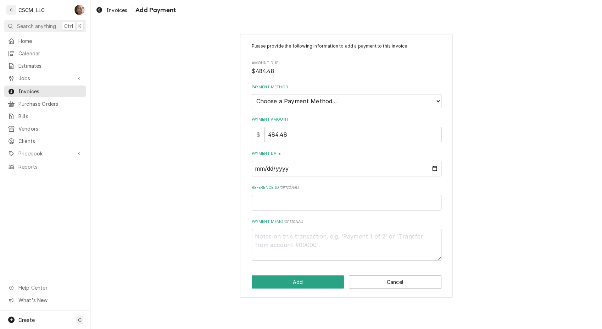
type input "484.48"
click at [322, 101] on select "Choose a Payment Method... Cash Check Credit/Debit Card ACH/eCheck Other" at bounding box center [347, 101] width 190 height 14
select select "2"
click at [252, 94] on select "Choose a Payment Method... Cash Check Credit/Debit Card ACH/eCheck Other" at bounding box center [347, 101] width 190 height 14
type textarea "x"
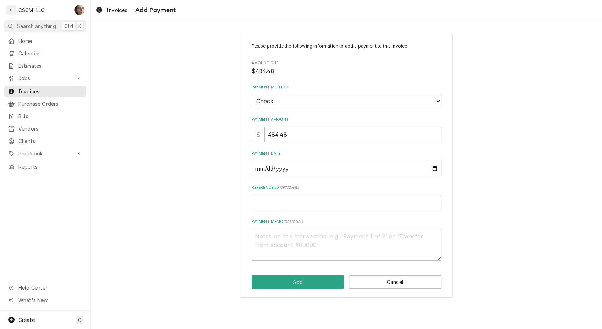
click at [434, 169] on input "Payment Date" at bounding box center [347, 169] width 190 height 16
type input "2025-09-30"
click at [296, 281] on button "Add" at bounding box center [298, 281] width 93 height 13
type textarea "x"
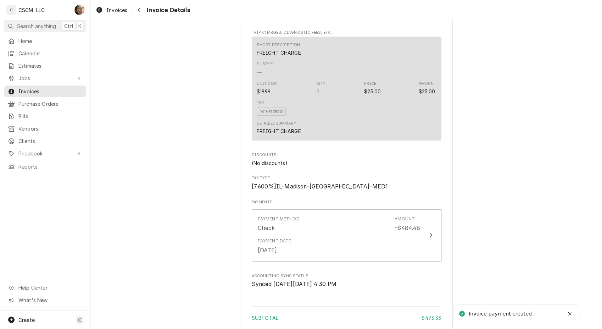
scroll to position [906, 0]
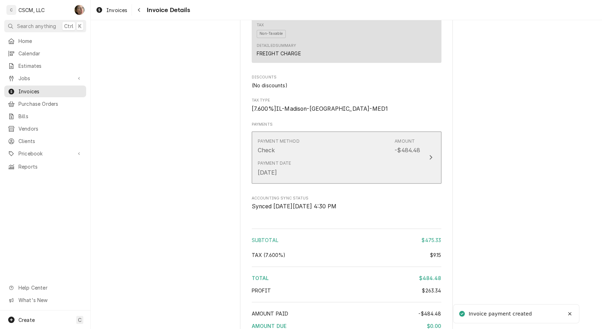
click at [364, 175] on div "Payment Date [DATE]" at bounding box center [339, 168] width 163 height 22
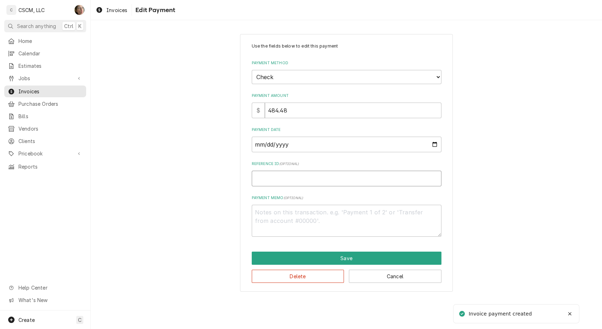
click at [308, 182] on input "Reference ID ( optional )" at bounding box center [347, 179] width 190 height 16
type textarea "x"
type input "1"
type textarea "x"
type input "11"
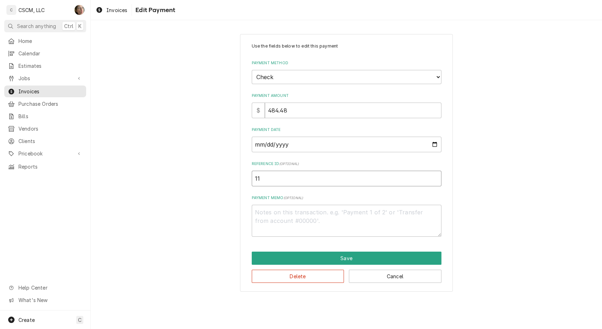
type textarea "x"
type input "115"
type textarea "x"
type input "1152"
type textarea "x"
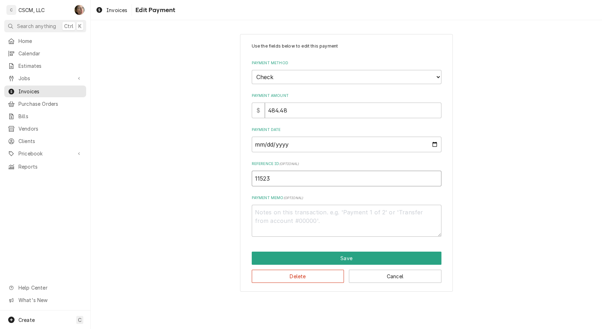
type input "11523"
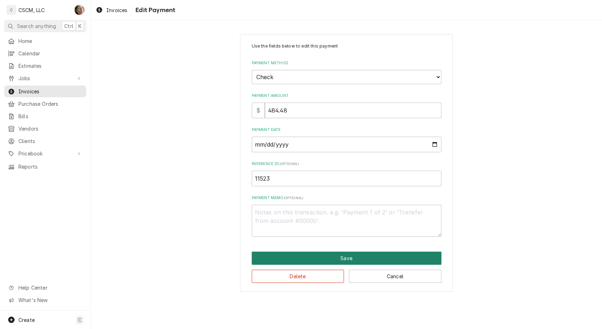
click at [314, 259] on button "Save" at bounding box center [347, 258] width 190 height 13
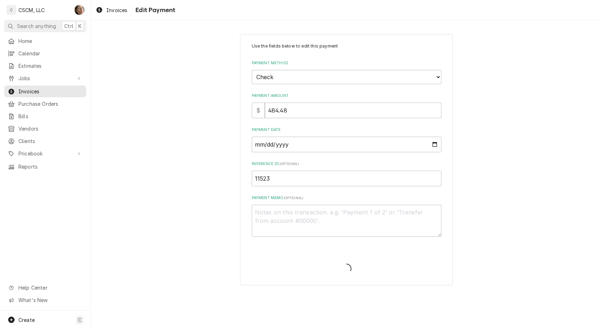
type textarea "x"
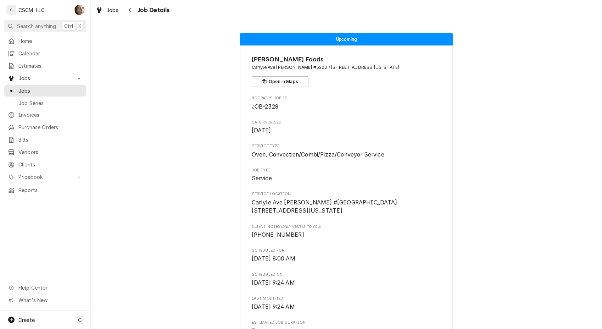
scroll to position [236, 0]
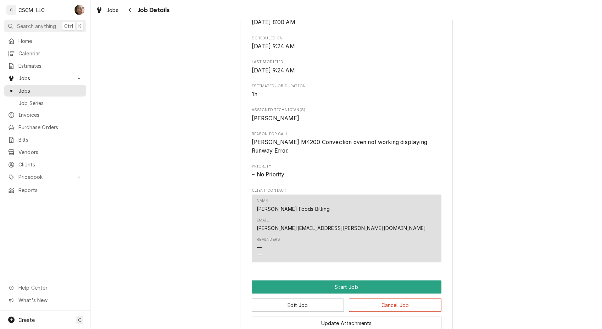
click at [38, 39] on span "Home" at bounding box center [50, 40] width 64 height 7
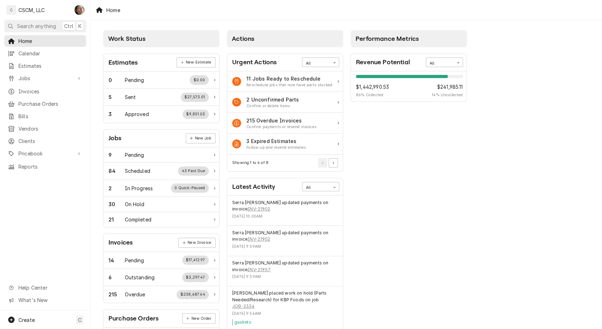
click at [357, 228] on div "Performance Metrics Revenue Potential All 86% $1,442,990.53 86 % Collected $241…" at bounding box center [409, 257] width 124 height 460
click at [287, 79] on div "11 Jobs Ready to Reschedule" at bounding box center [290, 78] width 86 height 7
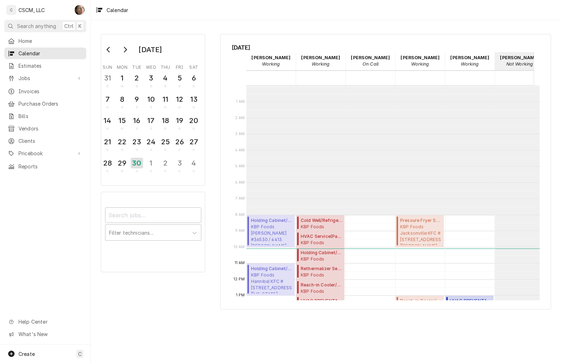
scroll to position [129, 0]
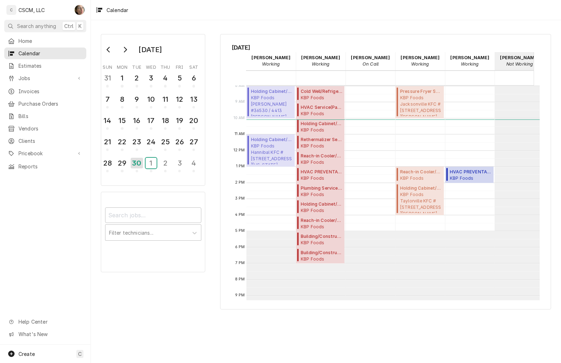
click at [147, 162] on div "1" at bounding box center [150, 163] width 11 height 11
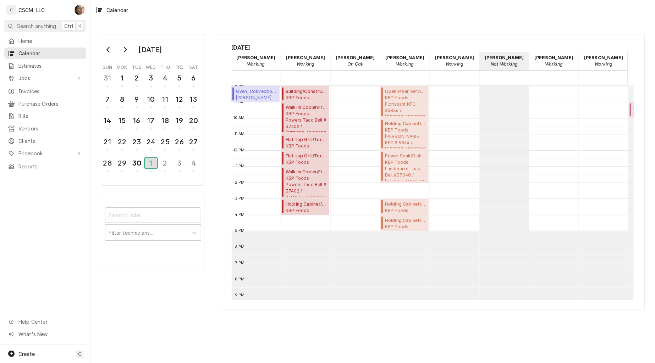
scroll to position [0, 0]
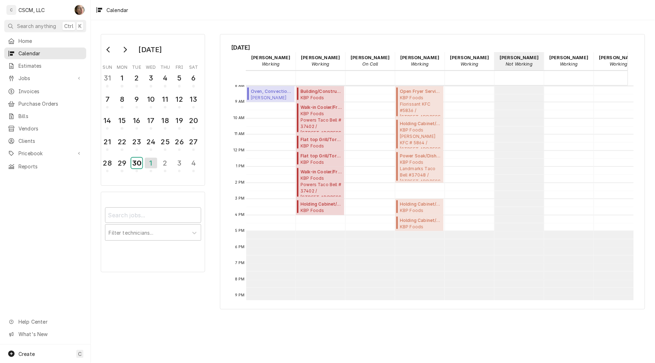
click at [137, 162] on div "30" at bounding box center [136, 163] width 11 height 11
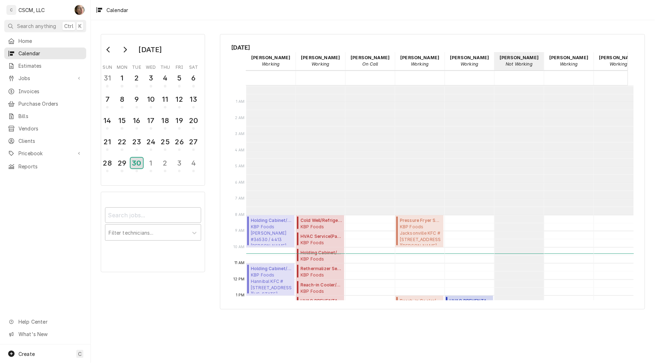
scroll to position [129, 0]
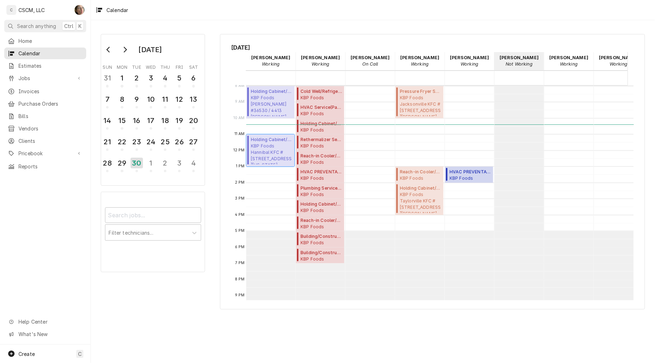
click at [274, 148] on span "KBP Foods Hannibal KFC #5782 / 229 Highway 61, Hannibal, Missouri 63401" at bounding box center [272, 154] width 42 height 22
click at [271, 103] on span "KBP Foods Hannibal Taco Bell #36530 / 4413 McMasters, Hannibal, Missouri 63401" at bounding box center [272, 106] width 42 height 22
click at [261, 158] on span "KBP Foods Hannibal KFC #5782 / 229 Highway 61, Hannibal, Missouri 63401" at bounding box center [272, 154] width 42 height 22
click at [265, 94] on span "Holding Cabinet/Warmer Service ( Uninvoiced )" at bounding box center [272, 91] width 42 height 6
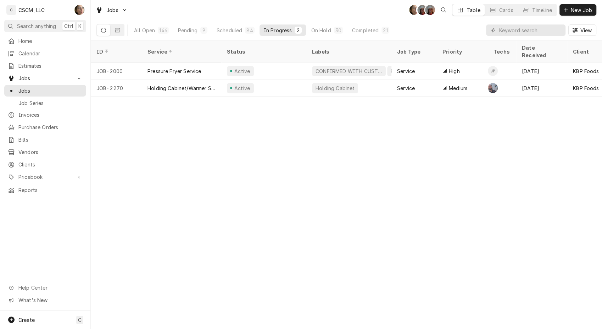
click at [371, 33] on div "Completed" at bounding box center [365, 30] width 27 height 7
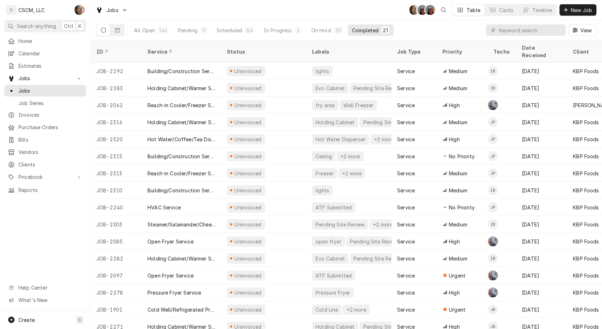
click at [316, 35] on button "On Hold 30" at bounding box center [327, 29] width 40 height 11
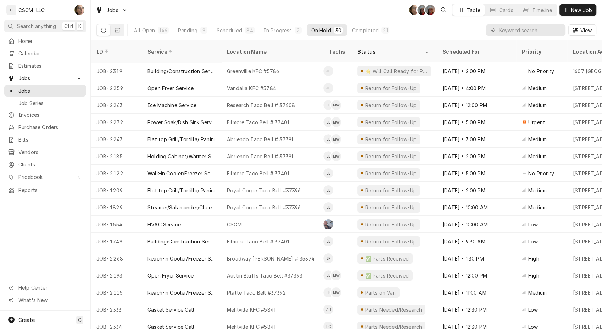
click at [160, 31] on div "146" at bounding box center [163, 30] width 8 height 7
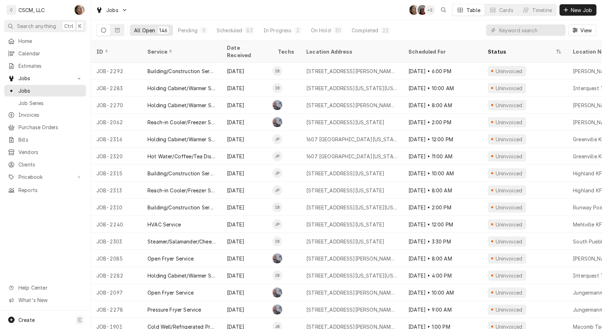
click at [271, 27] on div "In Progress" at bounding box center [278, 30] width 28 height 7
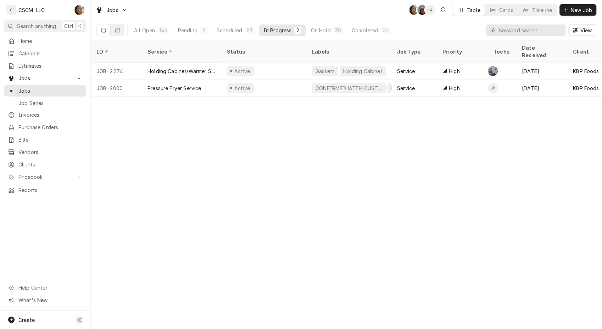
click at [349, 153] on div "ID Service Status Labels Job Type Priority Techs Date Received Client Location …" at bounding box center [347, 184] width 512 height 288
drag, startPoint x: 386, startPoint y: 238, endPoint x: 411, endPoint y: 173, distance: 69.2
click at [386, 238] on div "ID Service Status Labels Job Type Priority Techs Date Received Client Location …" at bounding box center [347, 184] width 512 height 288
click at [353, 208] on div "ID Service Status Labels Job Type Priority Techs Date Received Client Location …" at bounding box center [347, 184] width 512 height 288
click at [354, 197] on div "ID Service Status Labels Job Type Priority Techs Date Received Client Location …" at bounding box center [347, 184] width 512 height 288
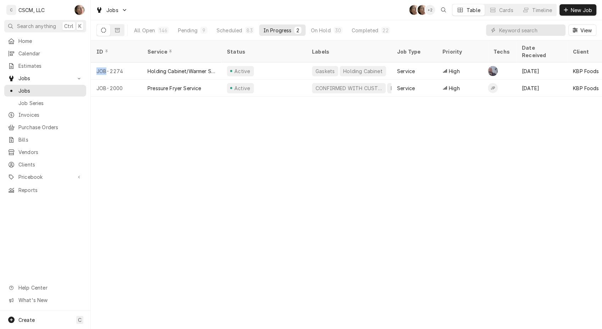
click at [354, 197] on div "ID Service Status Labels Job Type Priority Techs Date Received Client Location …" at bounding box center [347, 184] width 512 height 288
click at [205, 281] on div "ID Service Status Labels Job Type Priority Techs Date Received Client Location …" at bounding box center [347, 184] width 512 height 288
click at [591, 6] on span "New Job" at bounding box center [582, 9] width 24 height 7
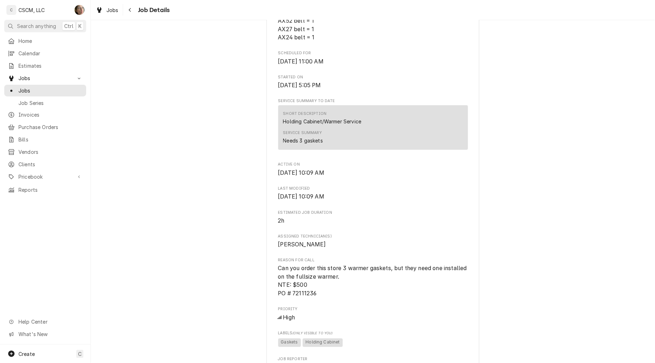
scroll to position [315, 0]
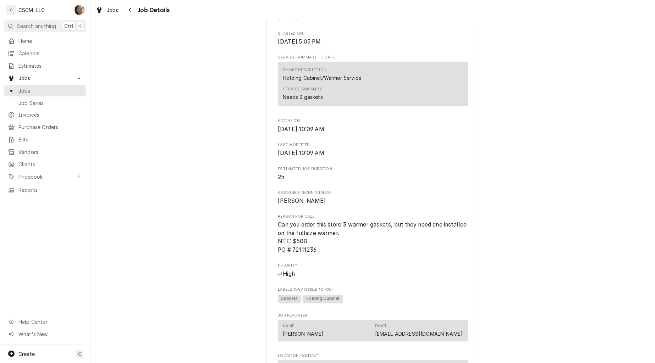
click at [131, 12] on icon "Navigate back" at bounding box center [129, 9] width 3 height 5
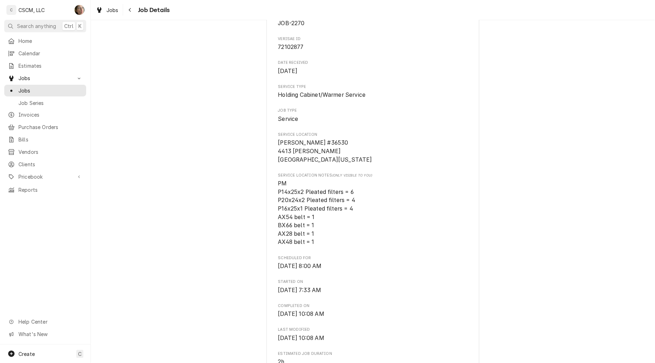
scroll to position [236, 0]
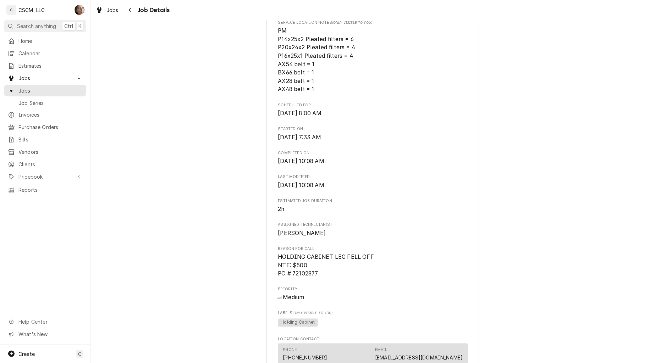
click at [128, 10] on icon "Navigate back" at bounding box center [129, 9] width 3 height 5
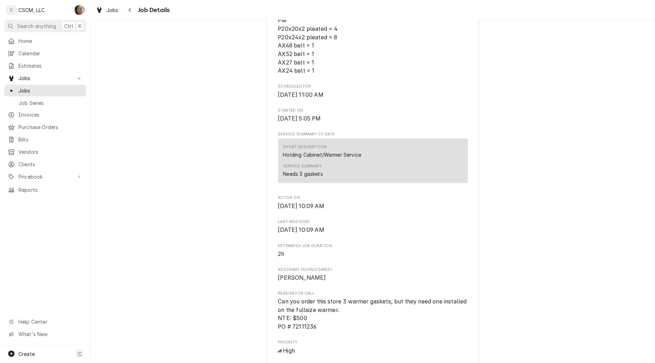
scroll to position [79, 0]
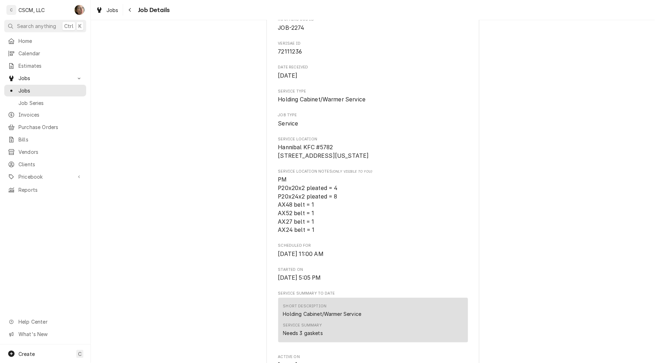
click at [132, 10] on div "Navigate back" at bounding box center [130, 9] width 7 height 7
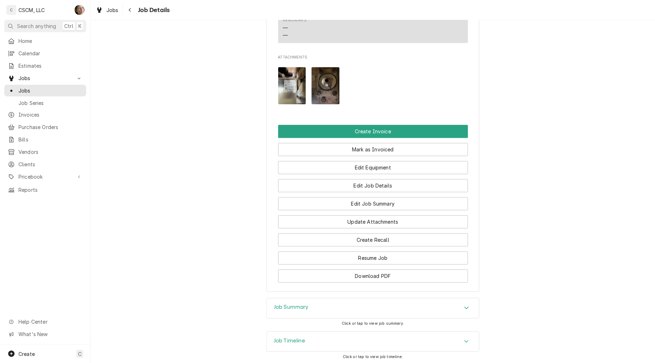
scroll to position [621, 0]
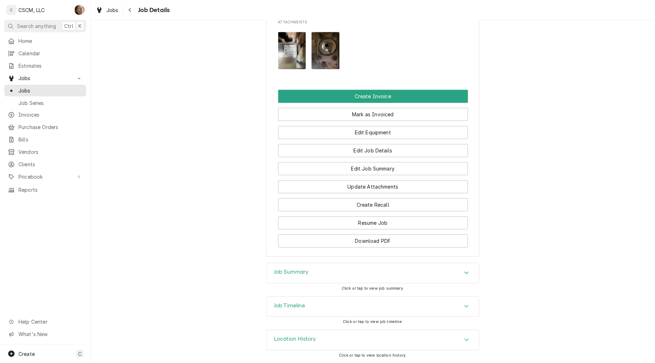
click at [369, 281] on div "Job Summary" at bounding box center [373, 273] width 212 height 20
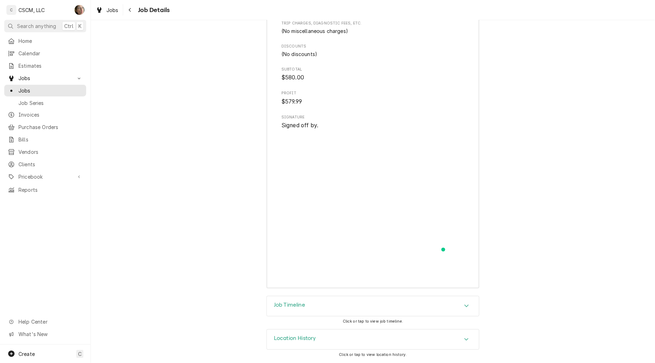
click at [375, 299] on div "Job Timeline" at bounding box center [373, 307] width 212 height 20
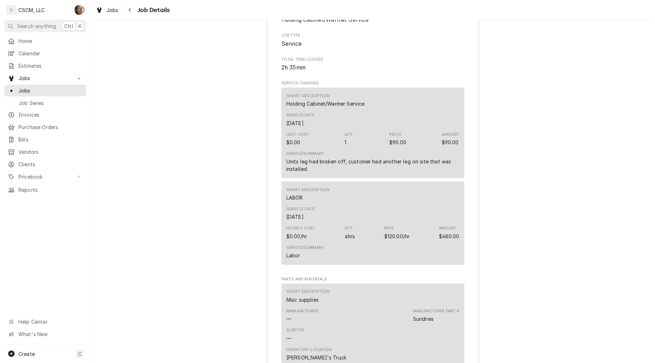
scroll to position [972, 0]
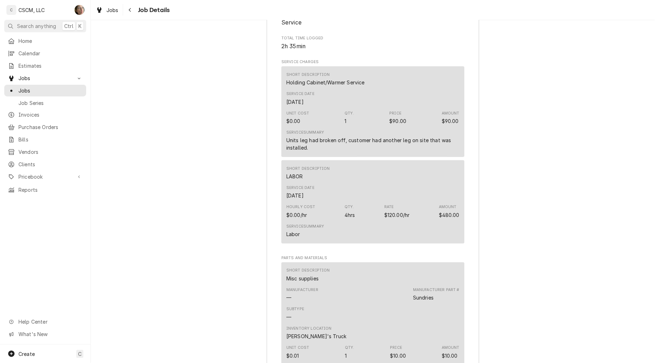
click at [128, 9] on icon "Navigate back" at bounding box center [129, 9] width 3 height 5
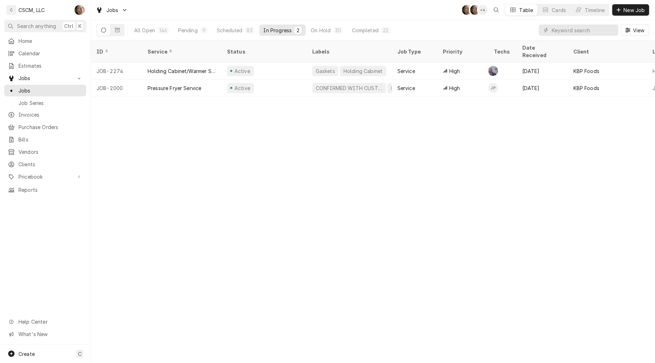
drag, startPoint x: 352, startPoint y: 17, endPoint x: 324, endPoint y: 25, distance: 29.1
click at [352, 17] on div "Jobs SH SH + 4 Table Cards Timeline New Job" at bounding box center [373, 10] width 564 height 20
click at [325, 27] on div "On Hold" at bounding box center [321, 30] width 20 height 7
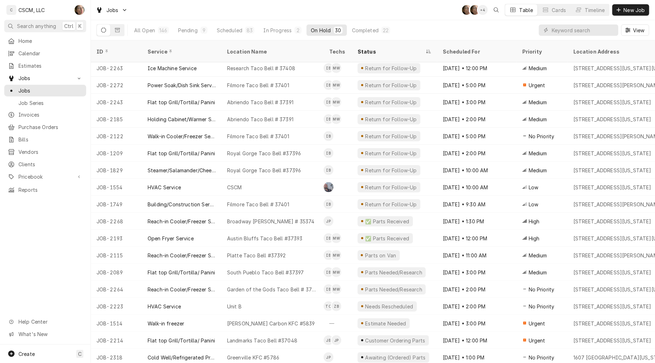
scroll to position [54, 0]
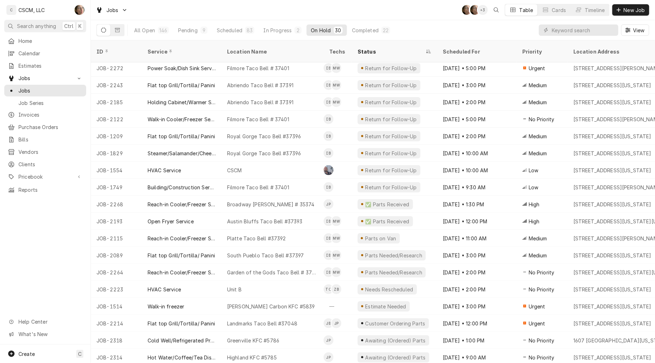
click at [261, 99] on div "Abriendo Taco Bell # 37391" at bounding box center [260, 102] width 66 height 7
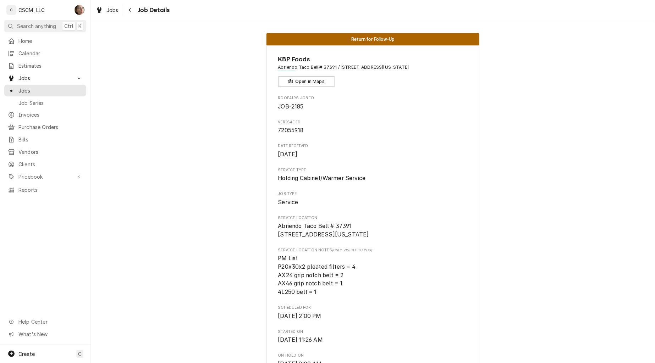
click at [129, 9] on icon "Navigate back" at bounding box center [129, 9] width 3 height 5
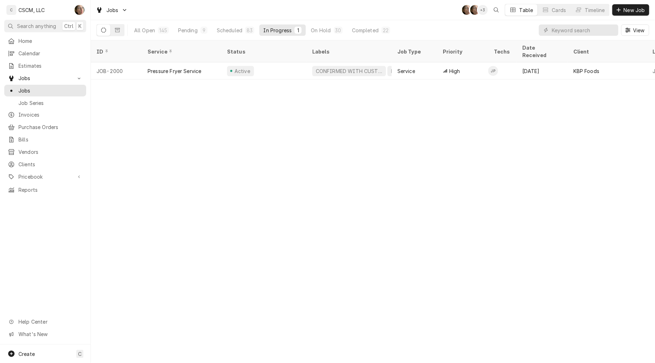
click at [335, 28] on div "30" at bounding box center [338, 30] width 6 height 7
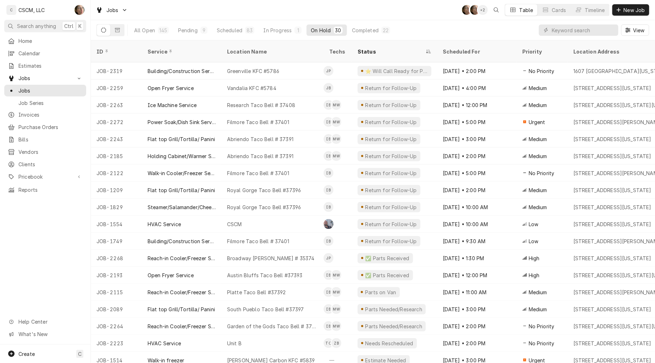
click at [400, 2] on div "Jobs SH SH + 2 Table Cards Timeline New Job" at bounding box center [373, 10] width 564 height 20
click at [562, 30] on input "Dynamic Content Wrapper" at bounding box center [583, 29] width 63 height 11
click at [48, 56] on link "Calendar" at bounding box center [45, 54] width 82 height 12
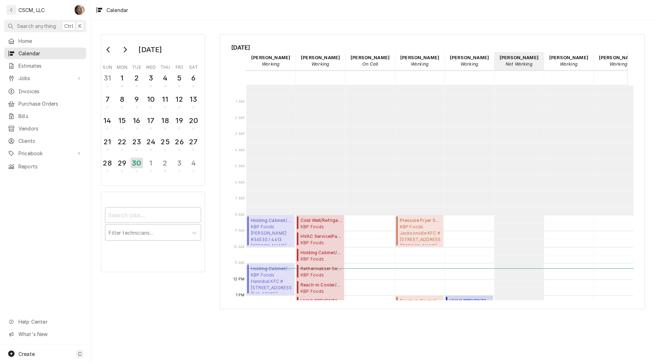
scroll to position [129, 0]
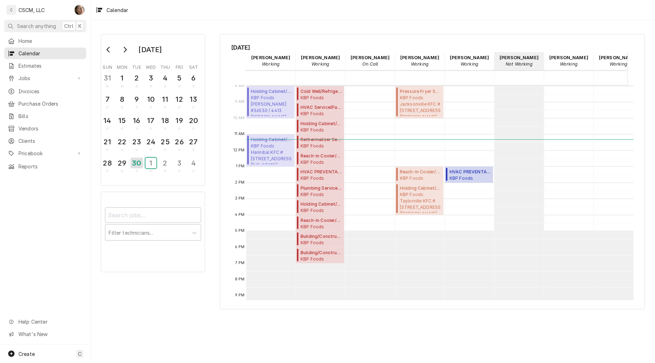
click at [151, 158] on div "1" at bounding box center [150, 163] width 11 height 11
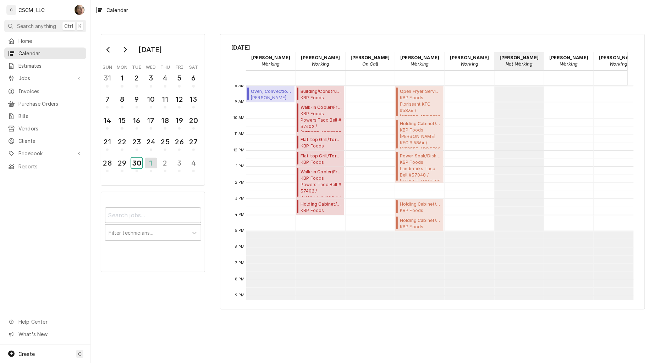
click at [137, 164] on div "30" at bounding box center [136, 163] width 11 height 11
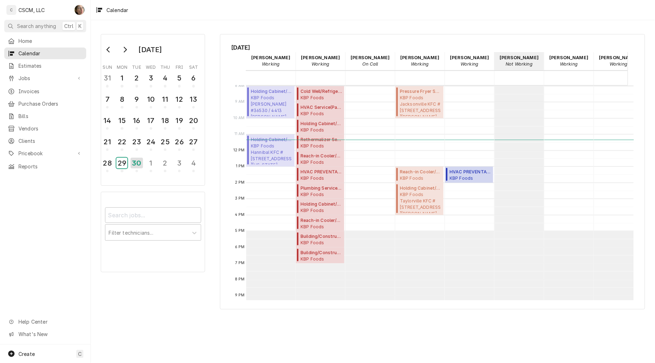
click at [123, 161] on div "29" at bounding box center [121, 163] width 11 height 11
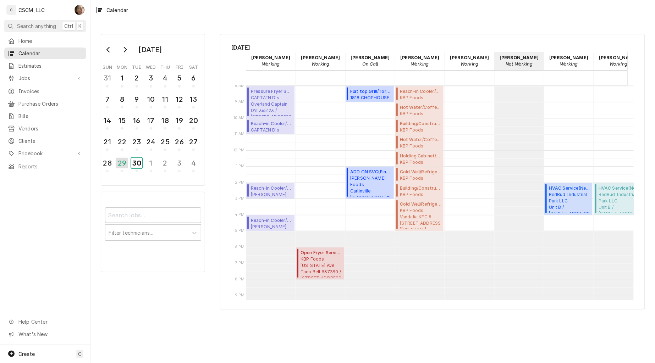
click at [142, 161] on div "30" at bounding box center [136, 163] width 11 height 11
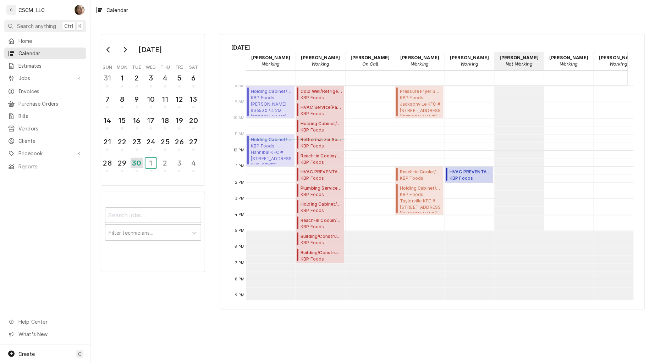
click at [153, 165] on div "1" at bounding box center [150, 163] width 11 height 11
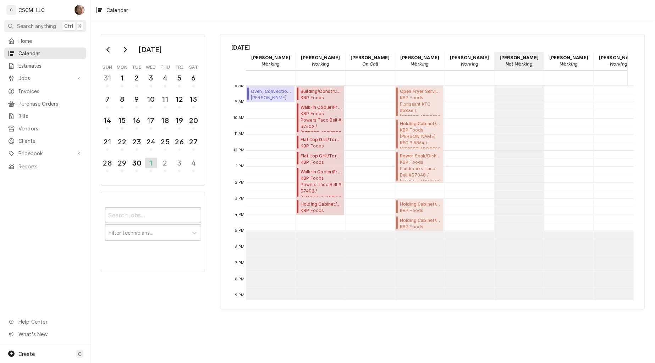
click at [35, 76] on span "Jobs" at bounding box center [45, 77] width 54 height 7
click at [33, 92] on div "Jobs" at bounding box center [45, 90] width 79 height 9
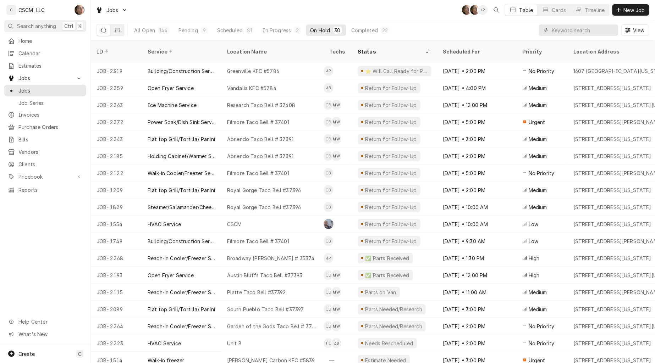
click at [181, 22] on div "All Open 144 Pending 9 Scheduled 81 In Progress 2 On Hold 30 Completed 22" at bounding box center [262, 30] width 264 height 20
click at [185, 34] on button "Pending 9" at bounding box center [193, 29] width 38 height 11
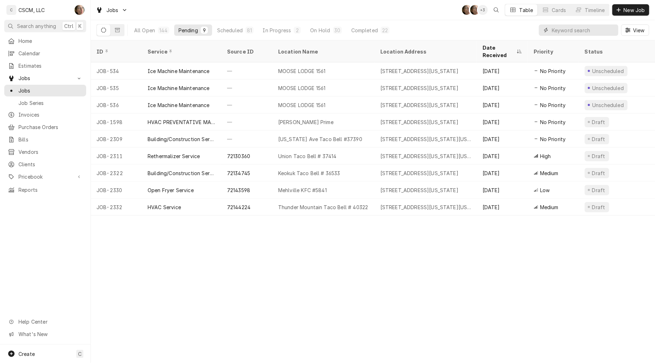
click at [577, 28] on input "Dynamic Content Wrapper" at bounding box center [583, 29] width 63 height 11
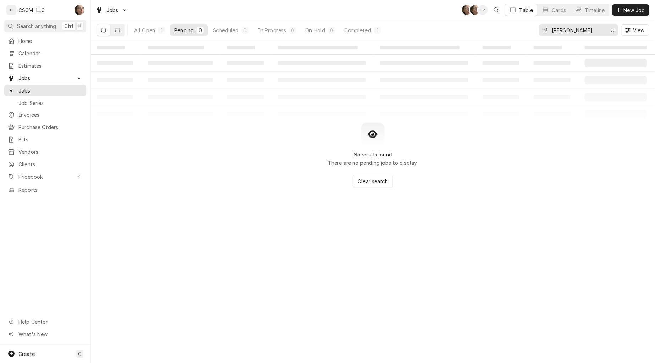
type input "worley"
click at [612, 31] on icon "Erase input" at bounding box center [612, 30] width 3 height 3
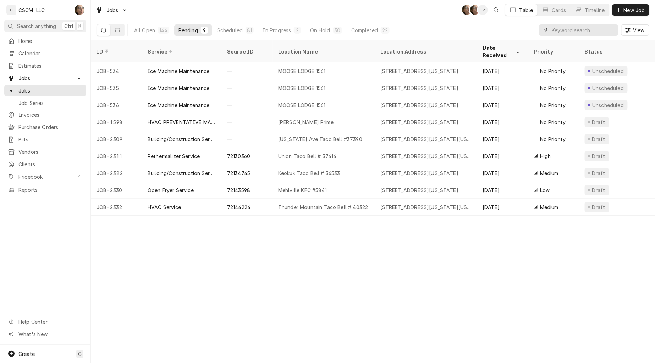
click at [568, 29] on input "Dynamic Content Wrapper" at bounding box center [583, 29] width 63 height 11
paste input "71997600"
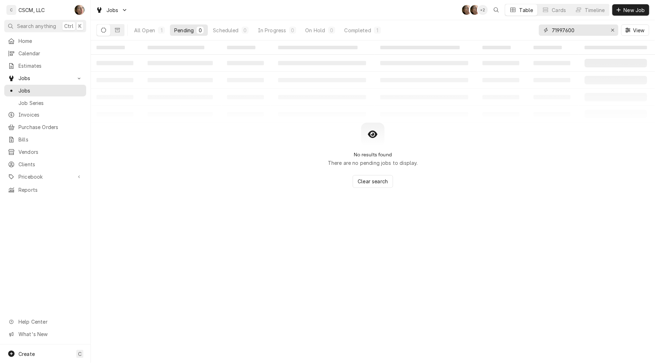
type input "71997600"
click at [142, 27] on div "All Open" at bounding box center [144, 30] width 21 height 7
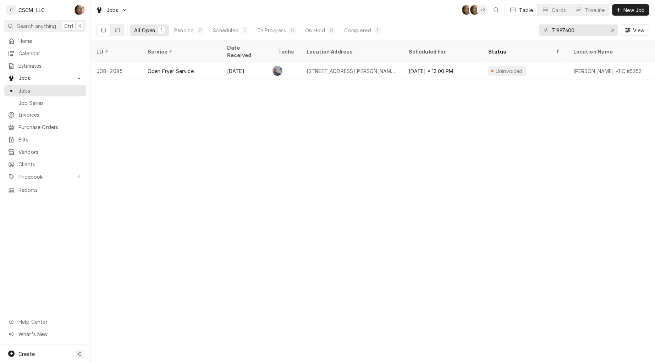
click at [185, 67] on div "Open Fryer Service" at bounding box center [171, 70] width 46 height 7
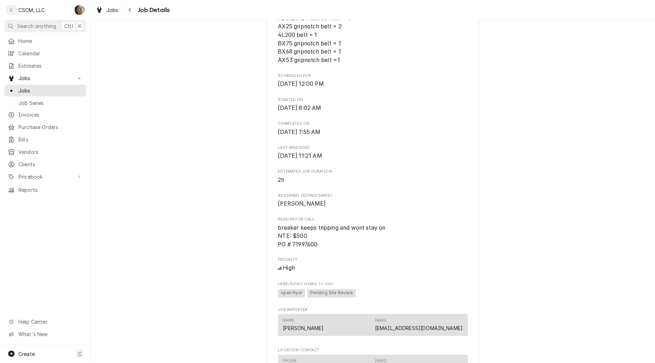
scroll to position [276, 0]
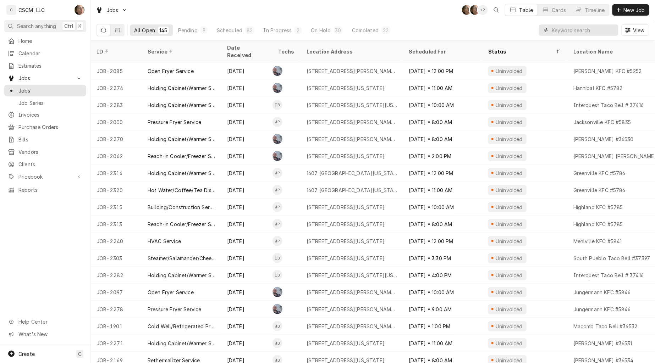
click at [570, 31] on input "Dynamic Content Wrapper" at bounding box center [583, 29] width 63 height 11
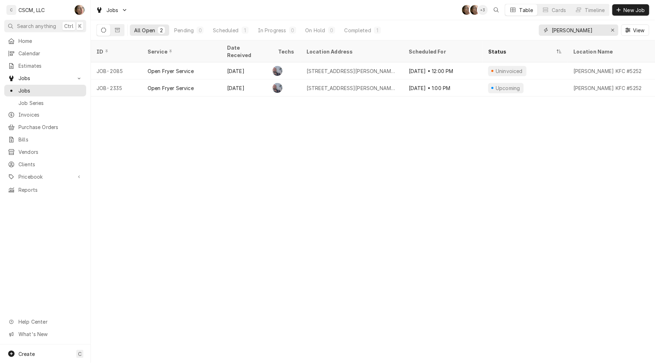
type input "[PERSON_NAME]"
click at [377, 83] on div "[STREET_ADDRESS][PERSON_NAME][US_STATE]" at bounding box center [352, 87] width 102 height 17
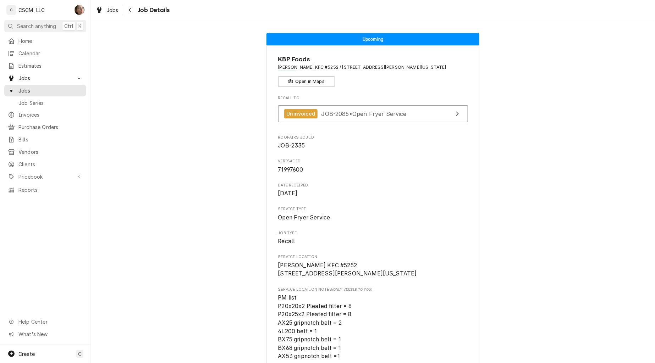
click at [32, 39] on span "Home" at bounding box center [50, 40] width 64 height 7
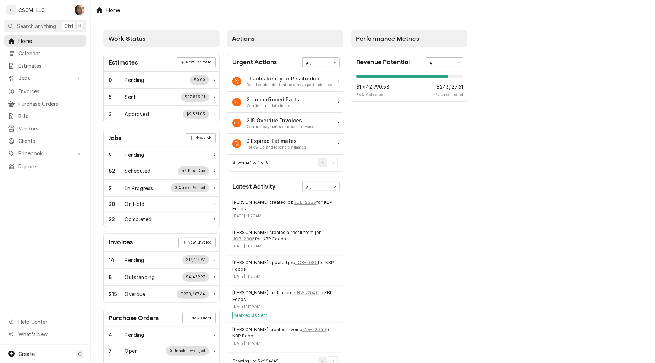
click at [33, 54] on span "Calendar" at bounding box center [50, 53] width 64 height 7
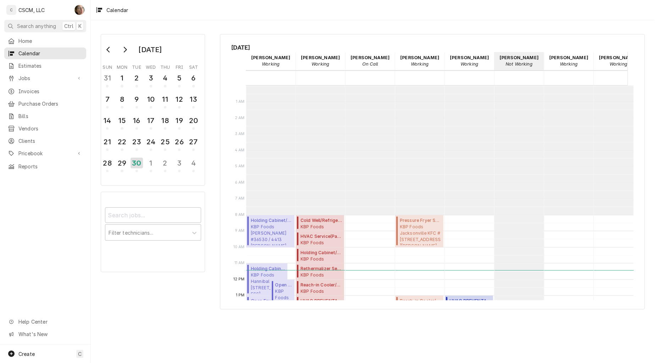
scroll to position [129, 0]
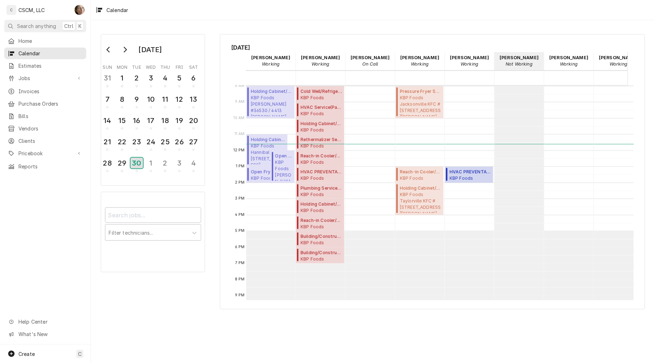
click at [135, 158] on div "30" at bounding box center [137, 163] width 12 height 11
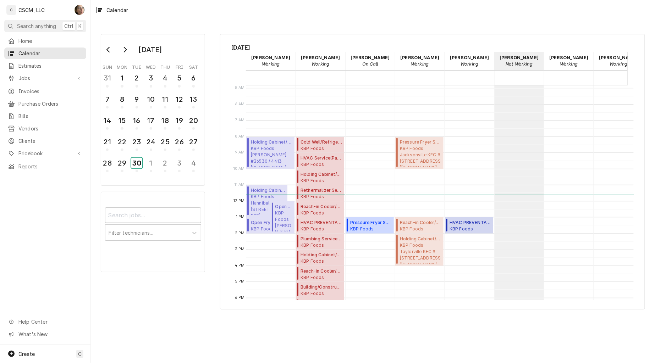
scroll to position [118, 0]
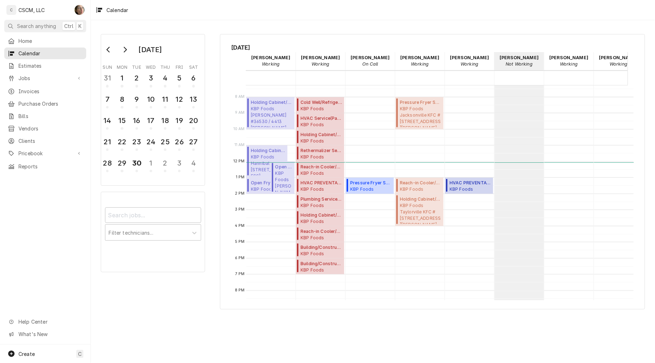
click at [34, 76] on span "Jobs" at bounding box center [45, 77] width 54 height 7
click at [44, 90] on span "Jobs" at bounding box center [50, 90] width 64 height 7
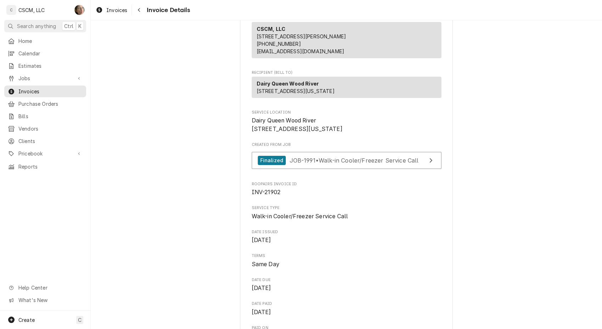
scroll to position [39, 0]
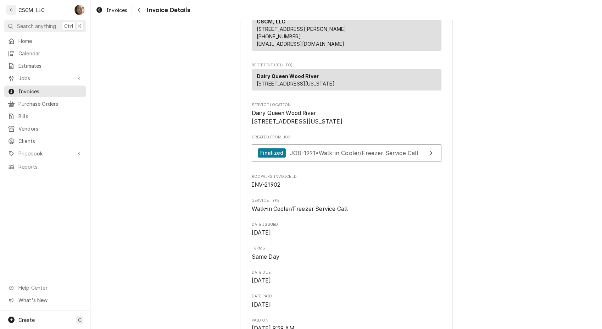
click at [142, 6] on div "Navigate back" at bounding box center [139, 9] width 7 height 7
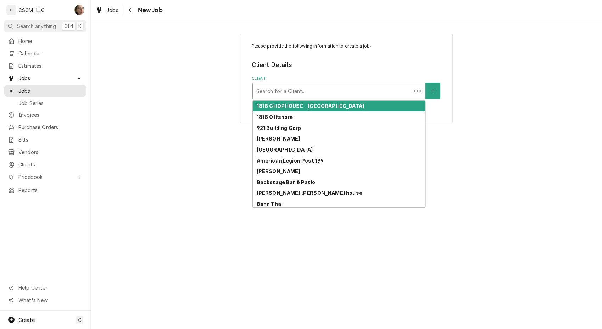
click at [325, 84] on div "Client" at bounding box center [331, 90] width 151 height 13
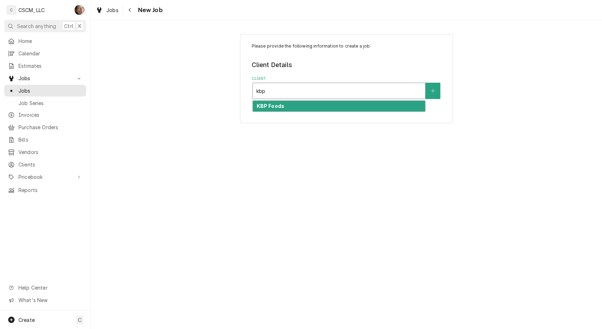
type input "kbp"
click at [313, 114] on div "Please provide the following information to create a job: Client Details Client…" at bounding box center [346, 78] width 213 height 89
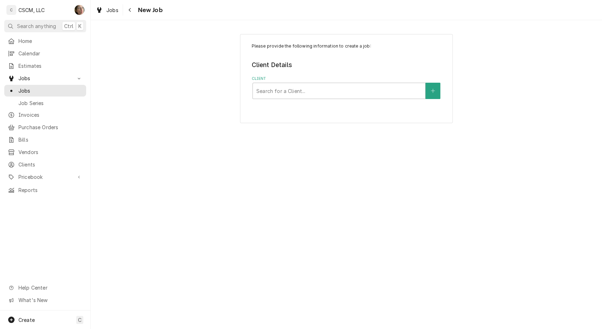
click at [314, 88] on div "Client" at bounding box center [338, 90] width 165 height 13
type input "kbp"
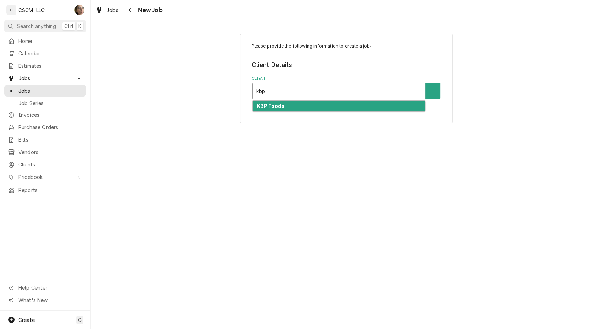
click at [304, 108] on div "KBP Foods" at bounding box center [339, 106] width 172 height 11
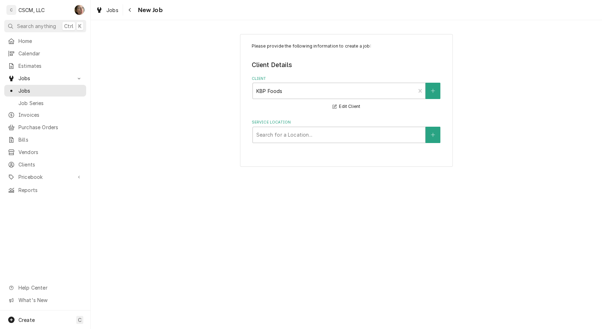
click at [292, 143] on div "Please provide the following information to create a job: Client Details Client…" at bounding box center [346, 100] width 213 height 133
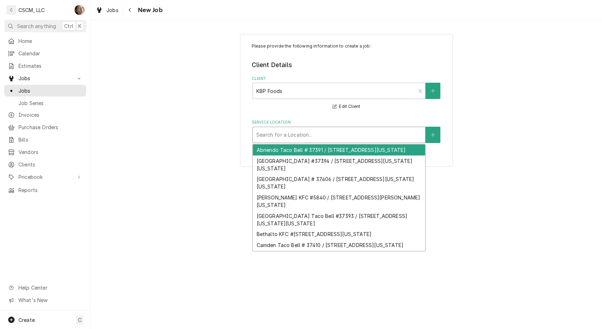
click at [296, 132] on div "Service Location" at bounding box center [338, 134] width 165 height 13
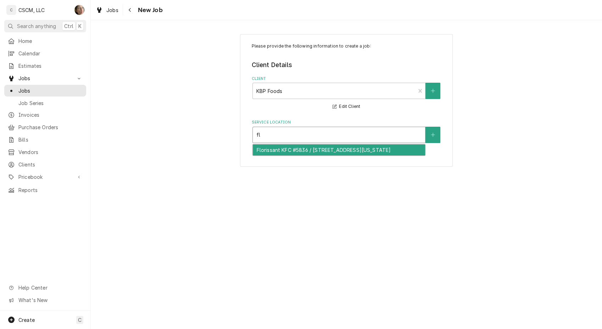
type input "f"
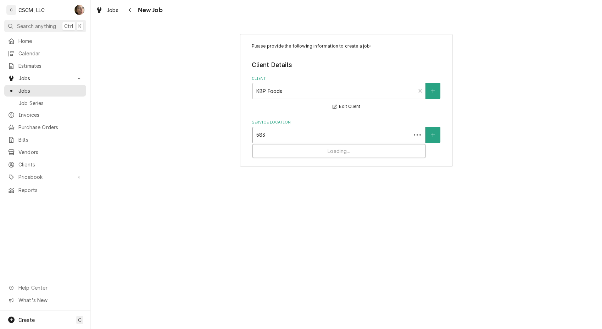
type input "5836"
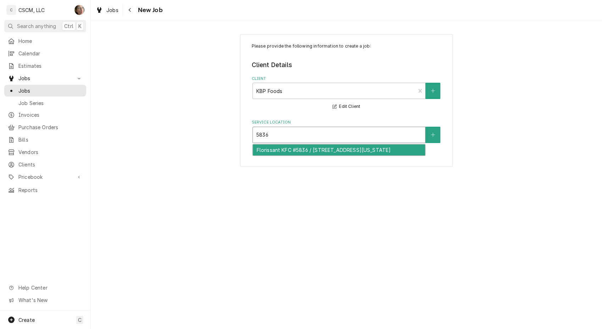
click at [302, 148] on div "Florissant KFC #5836 / [STREET_ADDRESS][US_STATE]" at bounding box center [339, 149] width 172 height 11
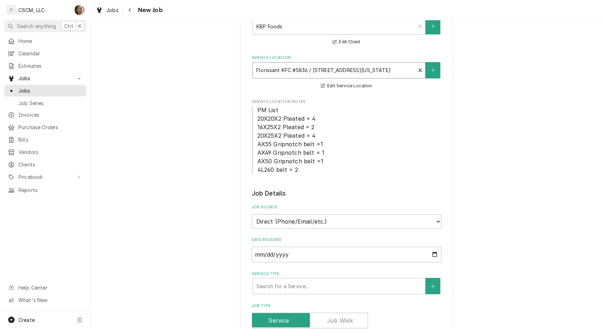
scroll to position [118, 0]
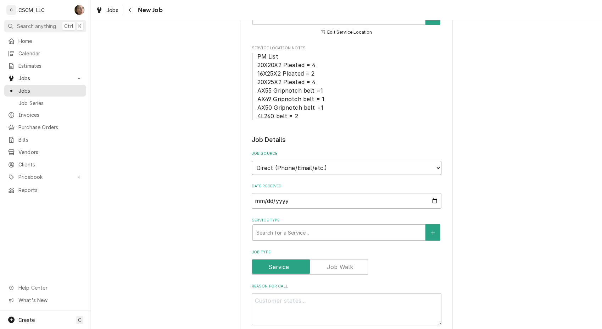
drag, startPoint x: 297, startPoint y: 167, endPoint x: 294, endPoint y: 173, distance: 6.4
click at [296, 167] on select "Direct (Phone/Email/etc.) Other" at bounding box center [347, 168] width 190 height 14
select select "100"
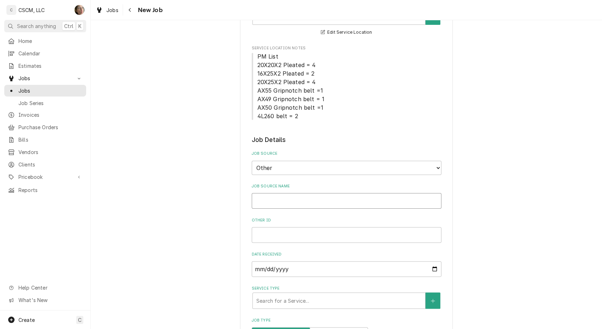
click at [289, 203] on input "Job Source Name" at bounding box center [347, 201] width 190 height 16
type textarea "x"
type input "V"
type textarea "x"
type input "Ve"
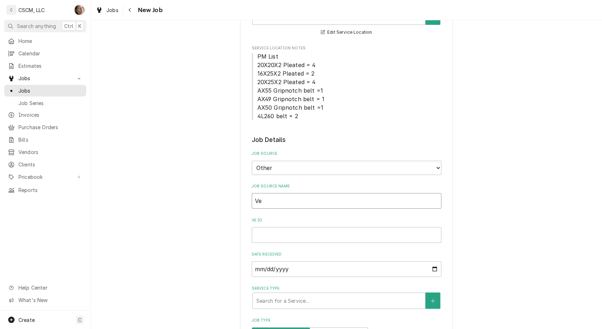
type textarea "x"
type input "Ver"
type textarea "x"
type input "Veri"
type textarea "x"
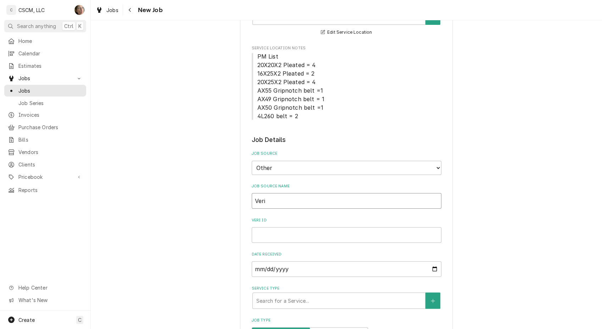
type input "Verid"
type textarea "x"
type input "Verida"
type textarea "x"
type input "Verid"
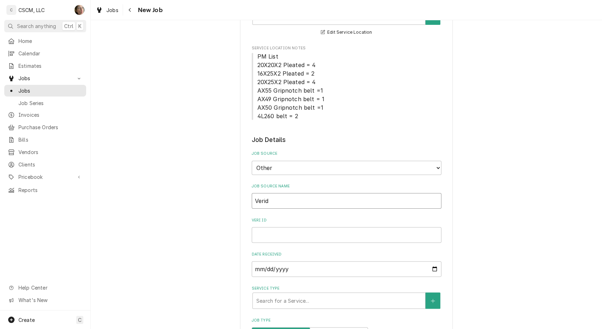
type textarea "x"
type input "Veri"
type textarea "x"
type input "Veris"
type textarea "x"
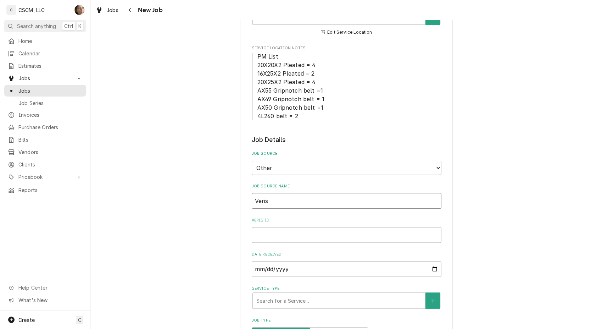
type input "Verisa"
type textarea "x"
type input "Verisae"
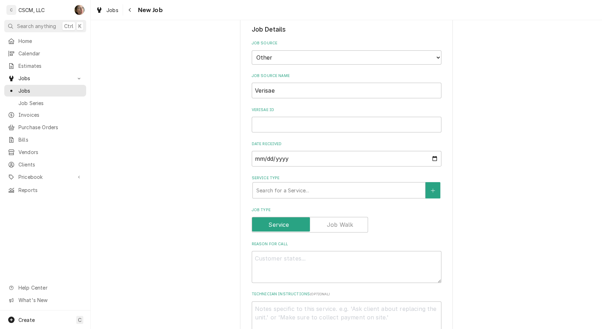
scroll to position [315, 0]
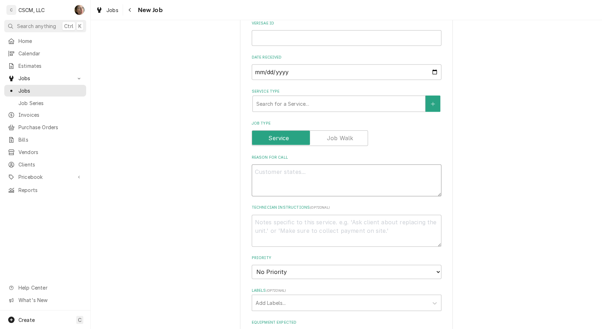
click at [297, 180] on textarea "Reason For Call" at bounding box center [347, 180] width 190 height 32
type textarea "x"
type textarea "N"
type textarea "x"
type textarea "NT"
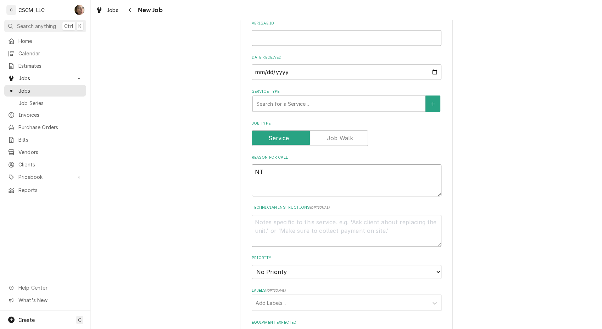
type textarea "x"
type textarea "NTE"
type textarea "x"
type textarea "NTE:"
type textarea "x"
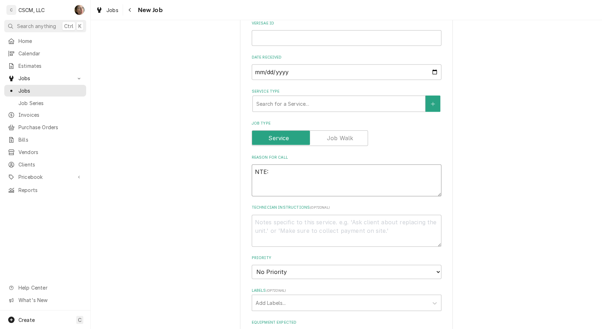
type textarea "NTE:"
type textarea "x"
type textarea "NTE: $"
type textarea "x"
type textarea "NTE: $5"
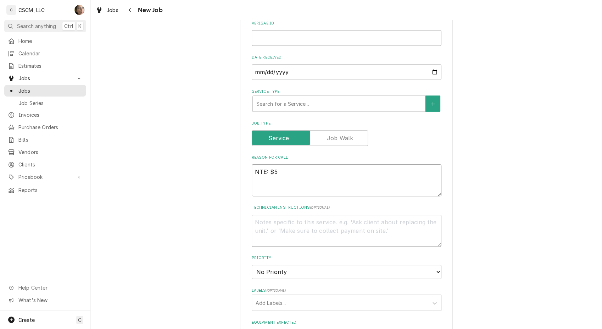
type textarea "x"
type textarea "NTE: $50"
type textarea "x"
type textarea "NTE: $500"
type textarea "x"
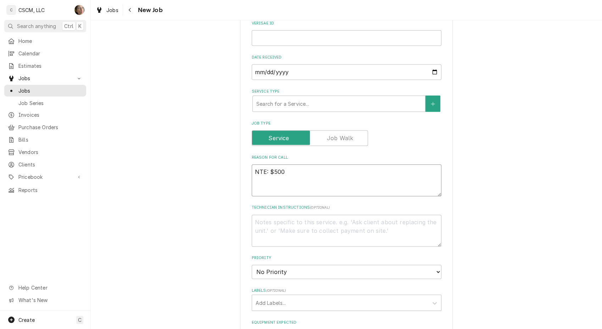
type textarea "NTE: $500"
type textarea "x"
type textarea "NTE: $500 PO"
type textarea "x"
type textarea "NTE: $500 PO"
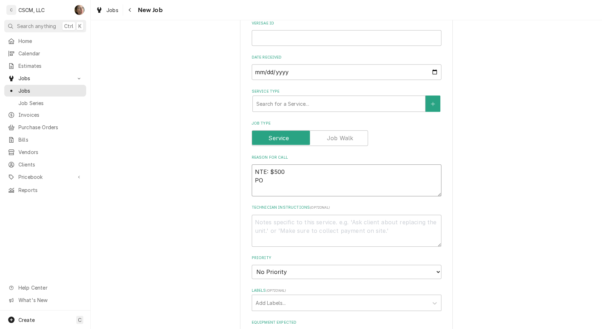
type textarea "x"
type textarea "NTE: $500 PO #"
type textarea "x"
type textarea "NTE: $500 PO #"
paste textarea "Need someone out [DATE] two pressure fryers are not heating up. We need them ba…"
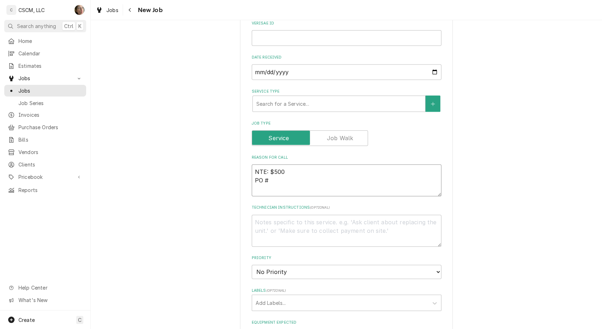
type textarea "x"
type textarea "Need someone out [DATE] two pressure fryers are not heating up. We need them ba…"
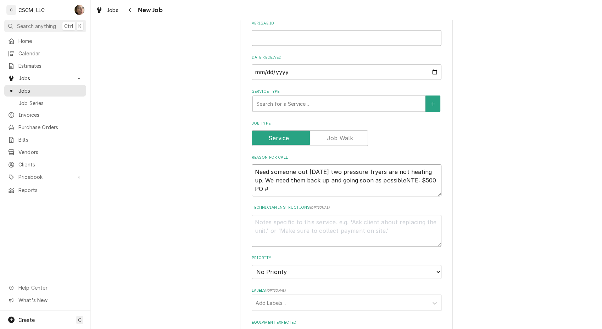
type textarea "x"
type textarea "Need someone out [DATE] two pressure fryers are not heating up. We need them ba…"
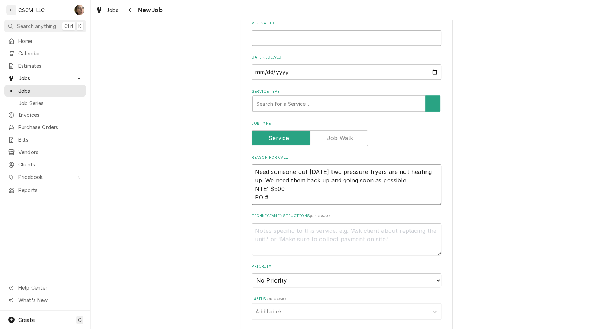
type textarea "x"
type textarea "Need someone out [DATE] two pressure fryers are not heating up. We need them ba…"
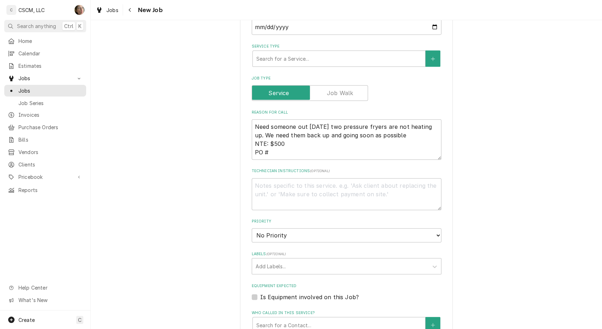
scroll to position [434, 0]
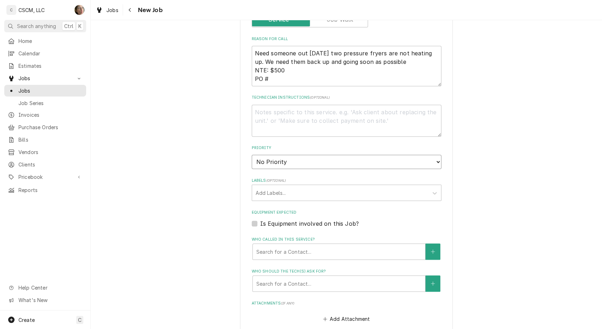
click at [296, 160] on select "No Priority Urgent High Medium Low" at bounding box center [347, 162] width 190 height 14
select select "1"
click at [252, 155] on select "No Priority Urgent High Medium Low" at bounding box center [347, 162] width 190 height 14
click at [293, 247] on div "Who called in this service?" at bounding box center [338, 251] width 165 height 13
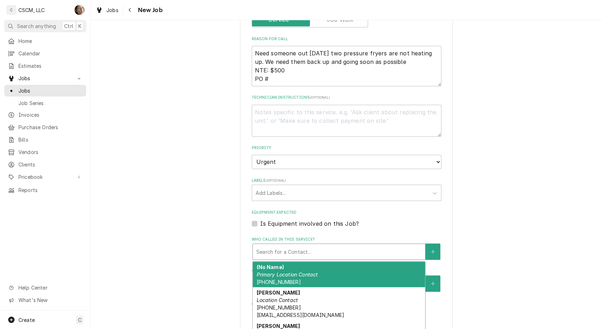
type textarea "x"
type input "R"
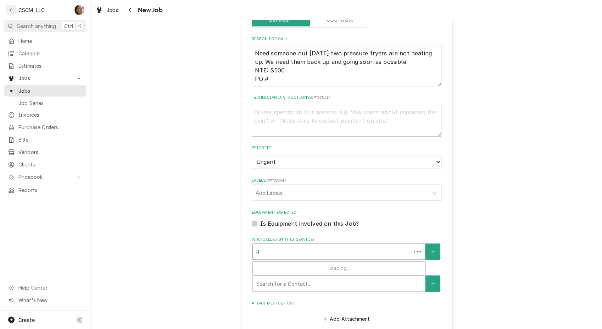
type textarea "x"
type input "RA"
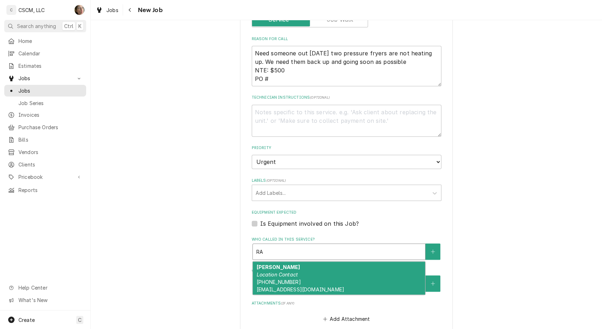
click at [291, 272] on em "Location Contact" at bounding box center [277, 274] width 42 height 6
type textarea "x"
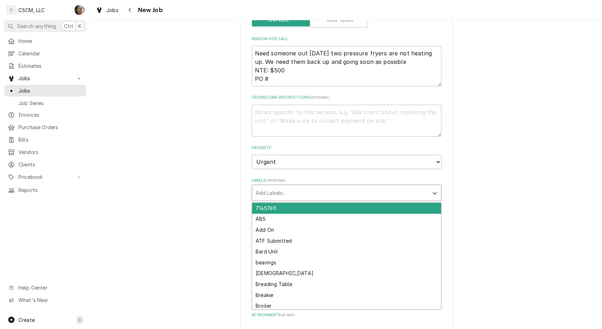
click at [290, 197] on div "Labels" at bounding box center [340, 192] width 169 height 13
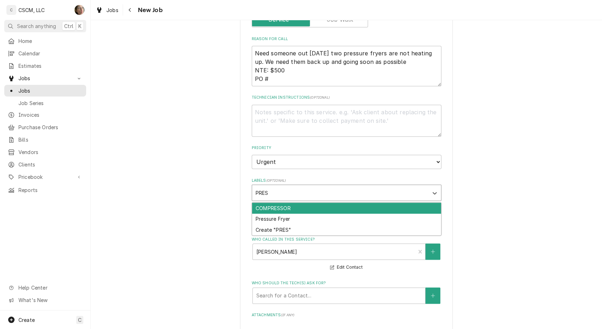
type input "PRESS"
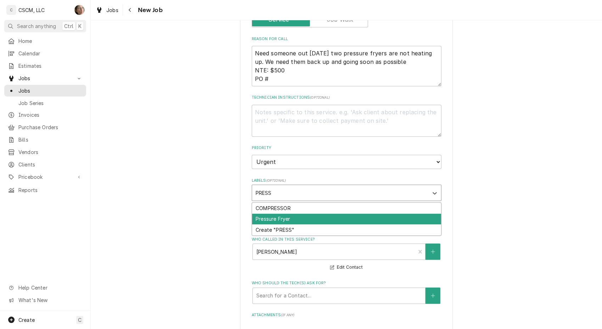
click at [289, 217] on div "Pressure Fryer" at bounding box center [346, 219] width 189 height 11
type textarea "x"
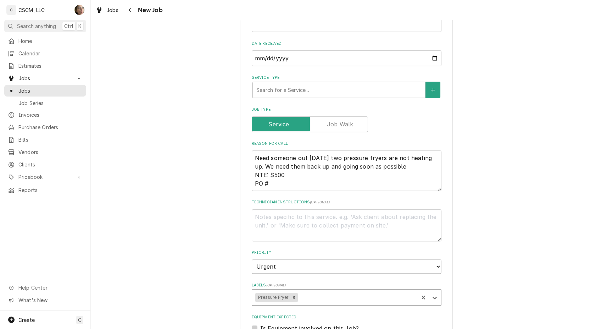
scroll to position [315, 0]
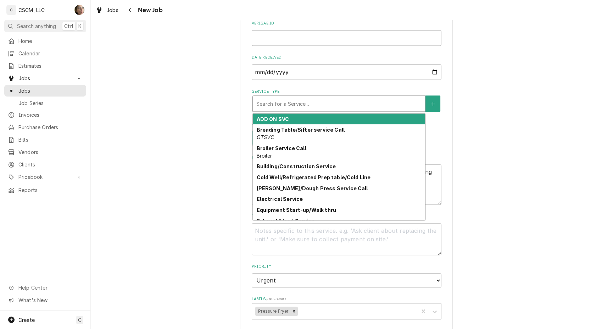
click at [346, 102] on div "Service Type" at bounding box center [338, 103] width 165 height 13
type textarea "x"
type input "P"
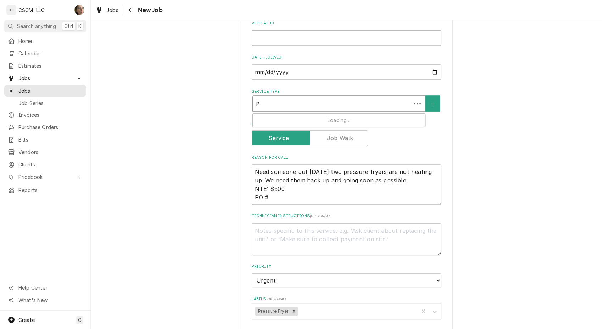
type textarea "x"
type input "PR"
type textarea "x"
type input "PRE"
type textarea "x"
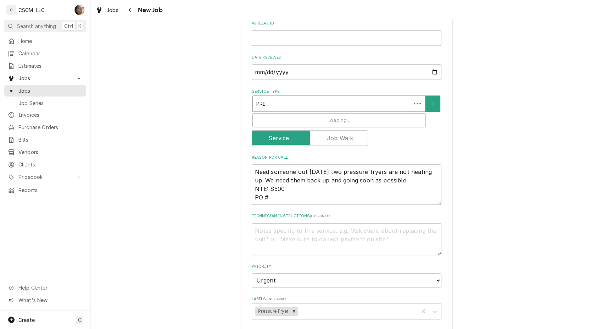
type input "PRES"
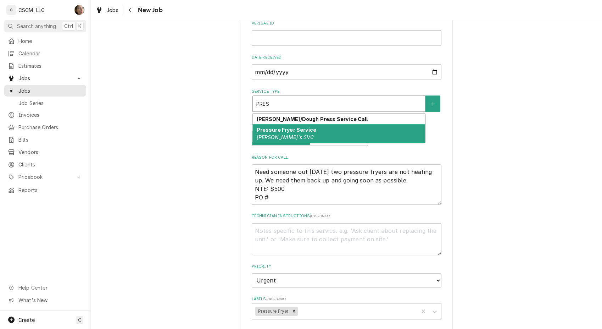
click at [333, 129] on div "Pressure Fryer Service McD's SVC" at bounding box center [339, 133] width 172 height 18
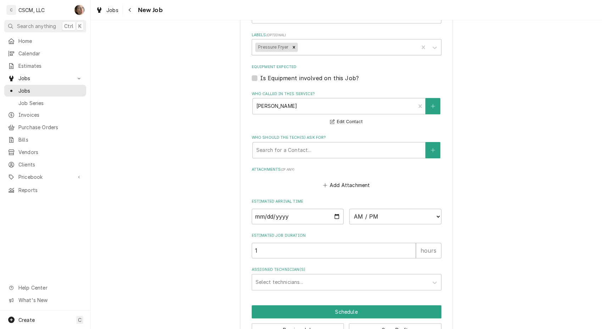
scroll to position [611, 0]
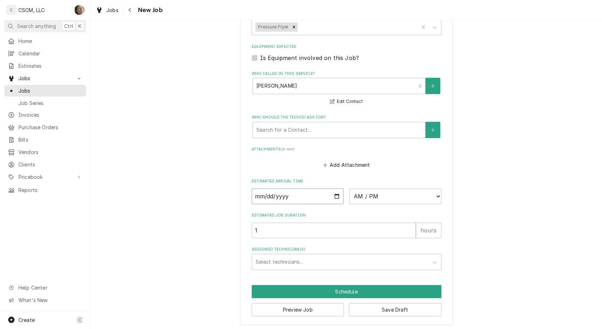
click at [331, 194] on input "Date" at bounding box center [298, 196] width 92 height 16
type textarea "x"
type input "2025-09-30"
click at [390, 191] on select "AM / PM 6:00 AM 6:15 AM 6:30 AM 6:45 AM 7:00 AM 7:15 AM 7:30 AM 7:45 AM 8:00 AM…" at bounding box center [395, 196] width 92 height 16
type textarea "x"
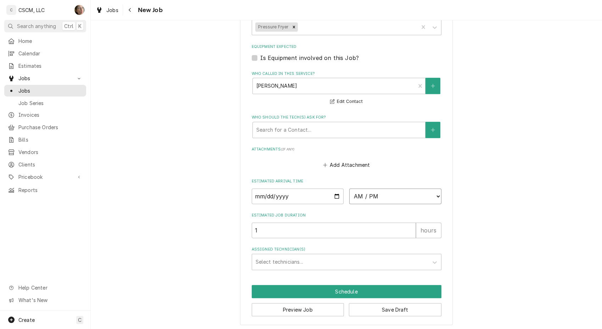
select select "13:00:00"
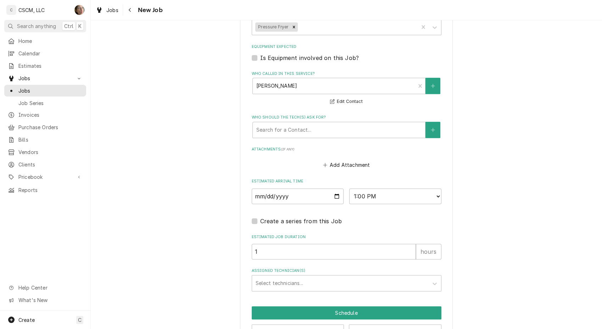
click at [279, 283] on div "Assigned Technician(s)" at bounding box center [340, 283] width 169 height 13
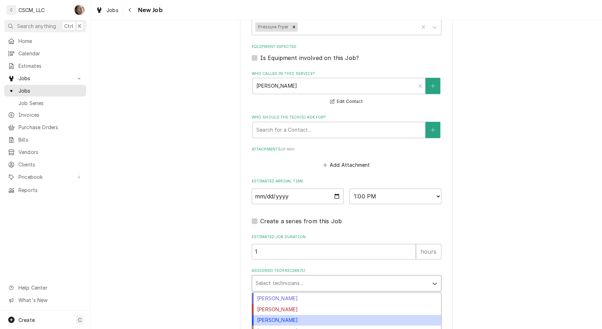
click at [281, 315] on div "[PERSON_NAME]" at bounding box center [346, 320] width 189 height 11
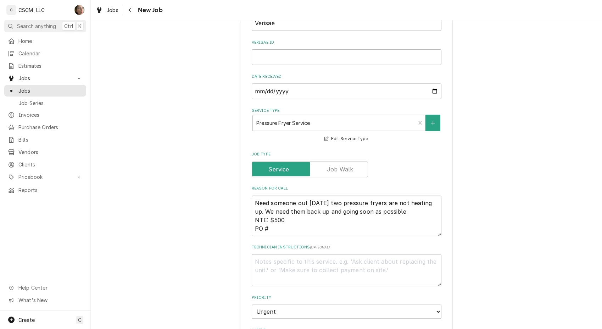
scroll to position [217, 0]
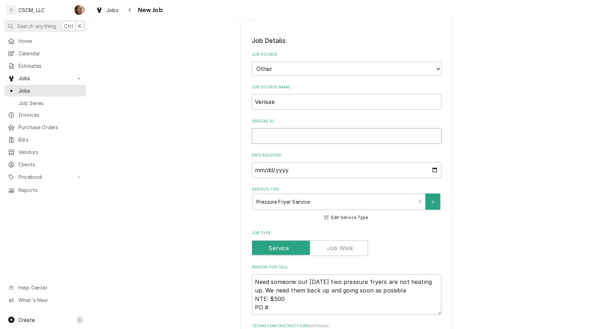
click at [284, 128] on input "Verisae ID" at bounding box center [347, 136] width 190 height 16
paste input "72145974"
type textarea "x"
type input "72145974"
type textarea "x"
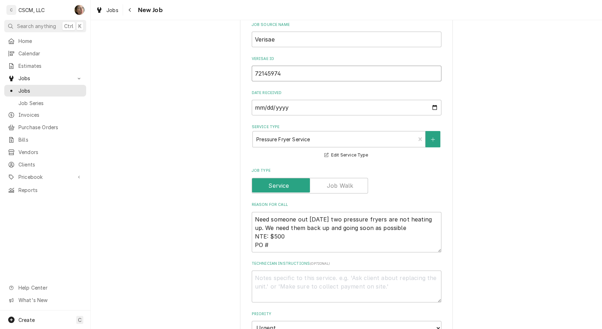
scroll to position [296, 0]
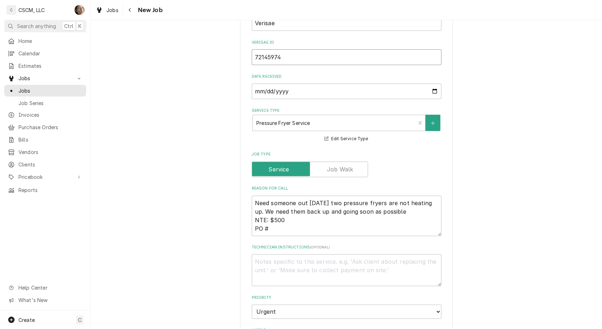
type input "72145974"
click at [278, 225] on textarea "Need someone out today two pressure fryers are not heating up. We need them bac…" at bounding box center [347, 215] width 190 height 40
paste textarea "72145974"
type textarea "Need someone out today two pressure fryers are not heating up. We need them bac…"
type textarea "x"
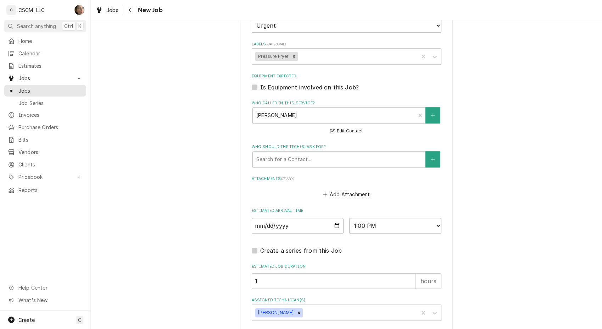
scroll to position [633, 0]
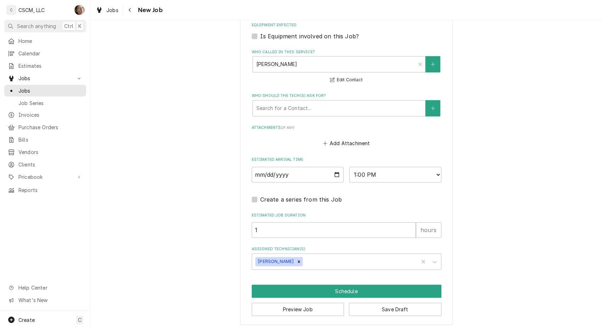
type textarea "Need someone out today two pressure fryers are not heating up. We need them bac…"
click at [260, 293] on button "Schedule" at bounding box center [347, 291] width 190 height 13
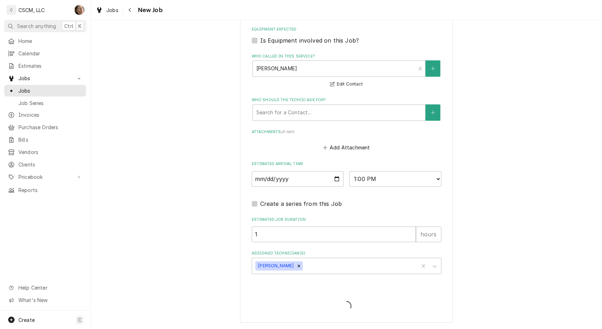
scroll to position [626, 0]
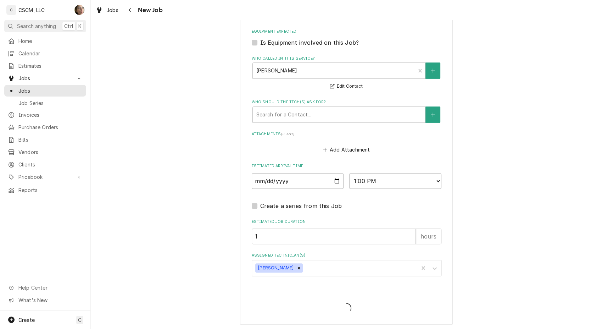
type textarea "x"
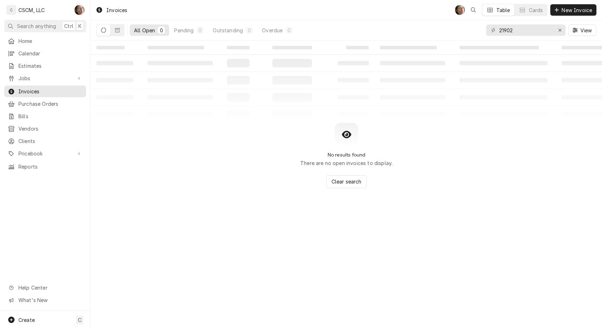
click at [50, 53] on span "Calendar" at bounding box center [50, 53] width 64 height 7
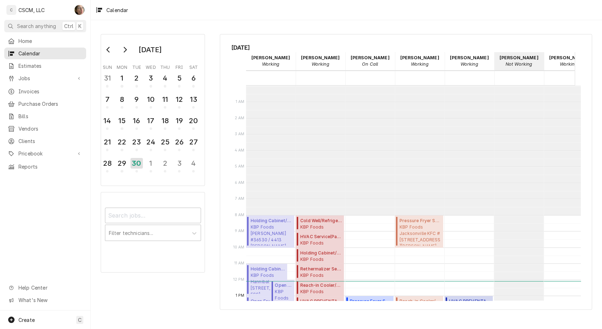
scroll to position [129, 0]
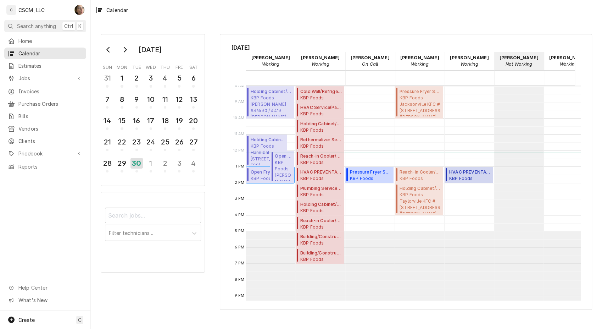
click at [260, 173] on span "Open Fryer Service ( Upcoming )" at bounding box center [272, 172] width 42 height 6
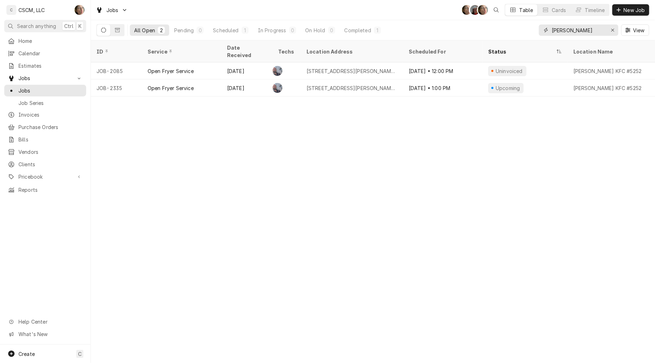
click at [611, 28] on icon "Erase input" at bounding box center [613, 30] width 4 height 5
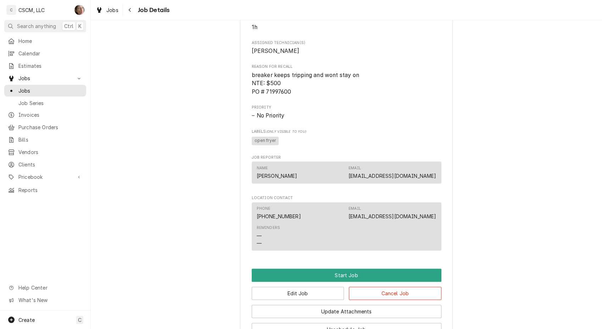
scroll to position [304, 0]
